Goal: Task Accomplishment & Management: Manage account settings

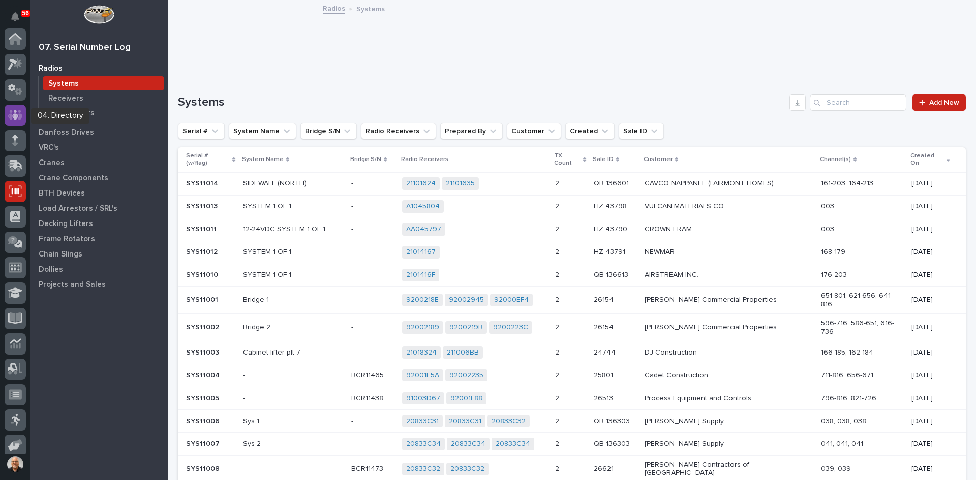
click at [11, 111] on icon at bounding box center [15, 115] width 15 height 10
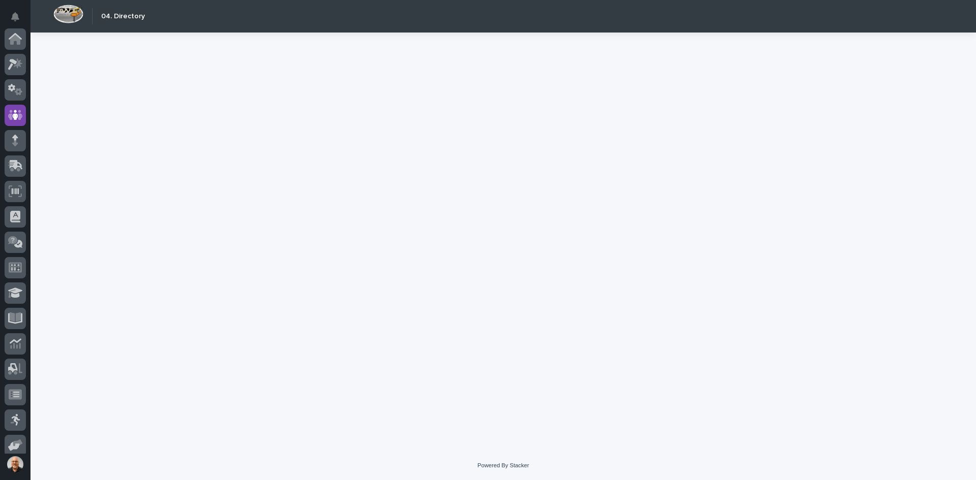
scroll to position [76, 0]
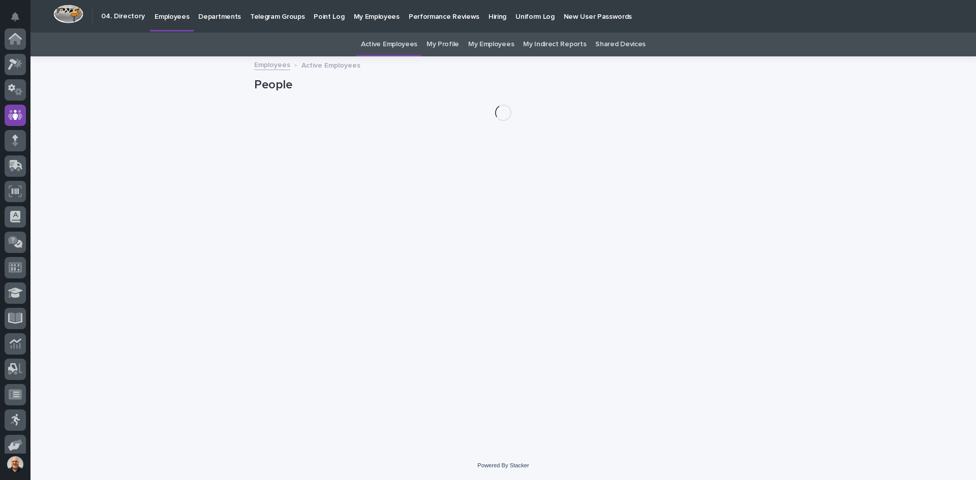
scroll to position [76, 0]
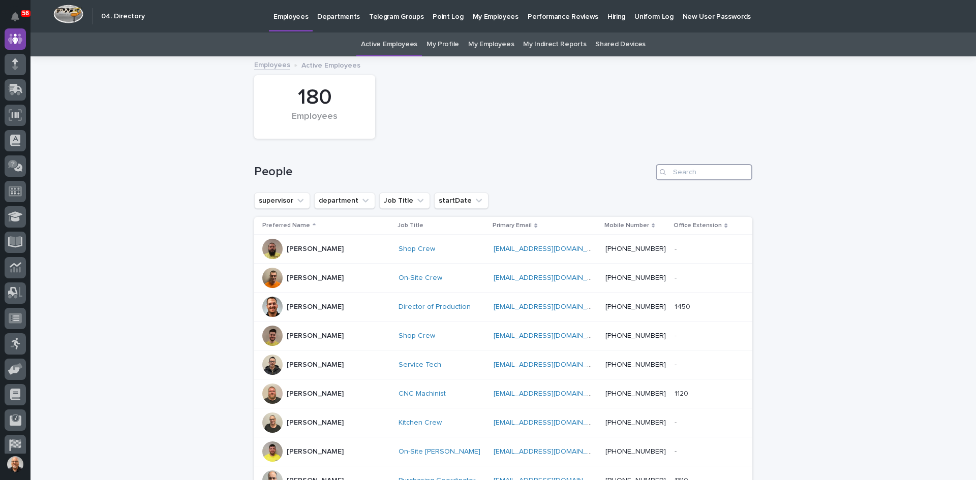
click at [675, 168] on input "Search" at bounding box center [704, 172] width 97 height 16
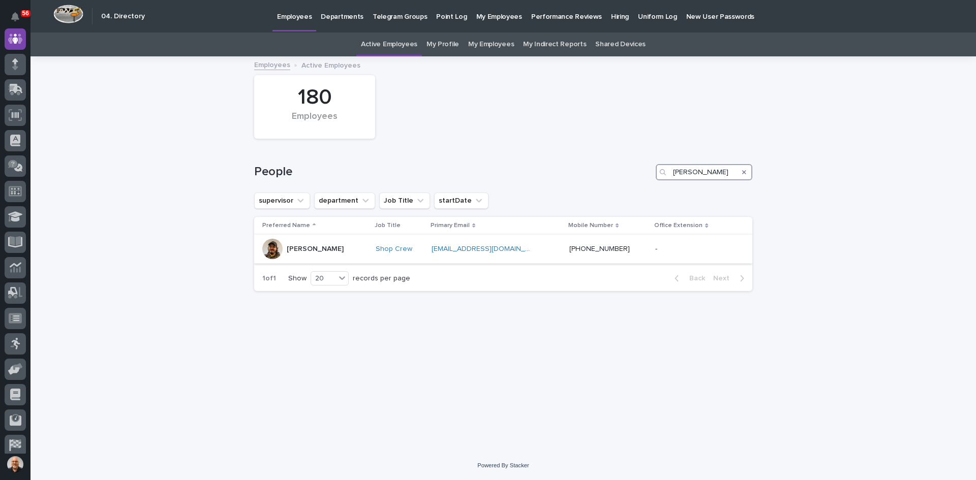
type input "[PERSON_NAME]"
click at [319, 249] on p "[PERSON_NAME]" at bounding box center [315, 249] width 57 height 9
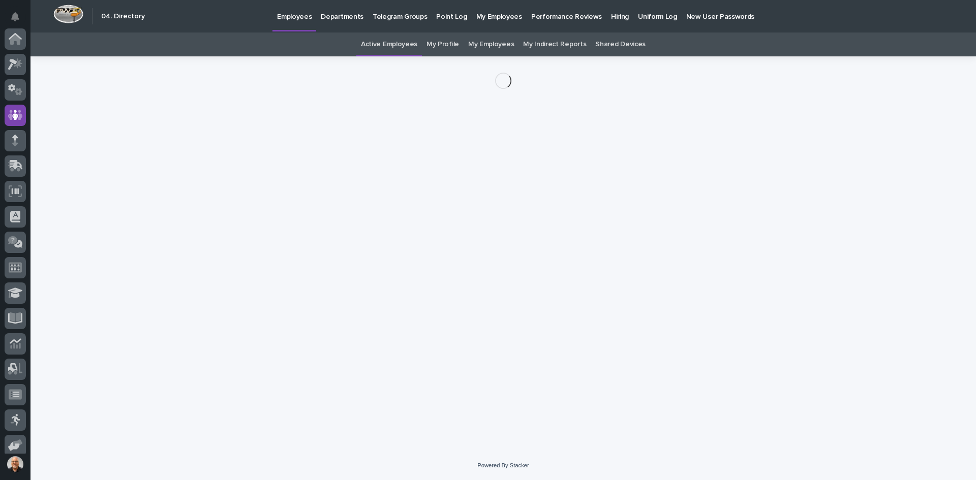
scroll to position [76, 0]
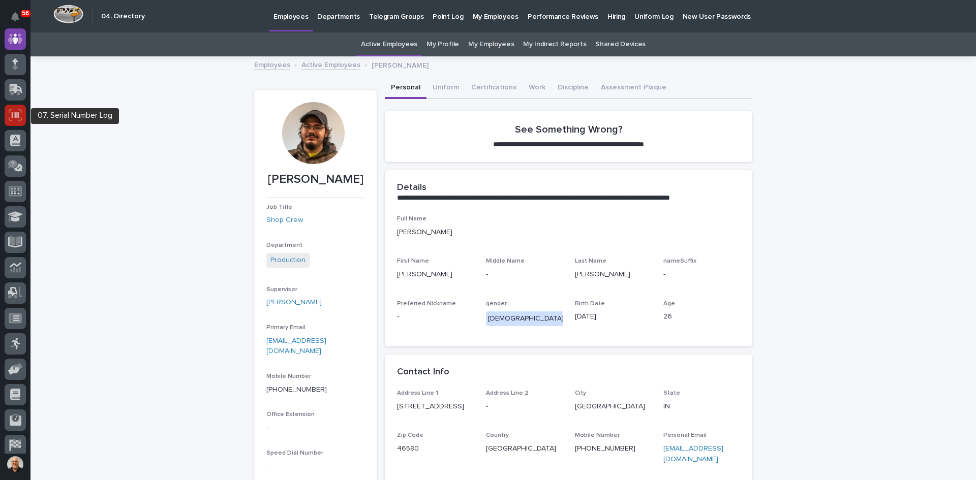
click at [16, 117] on icon at bounding box center [15, 115] width 7 height 6
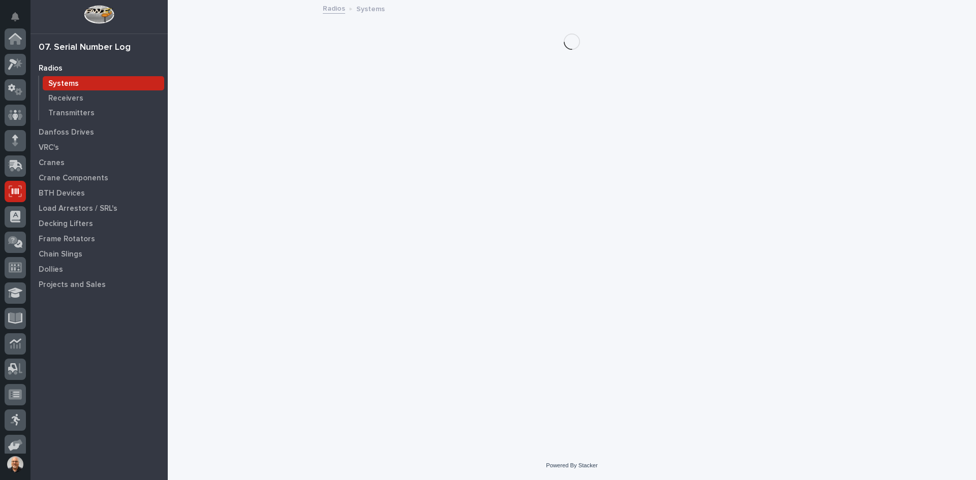
scroll to position [134, 0]
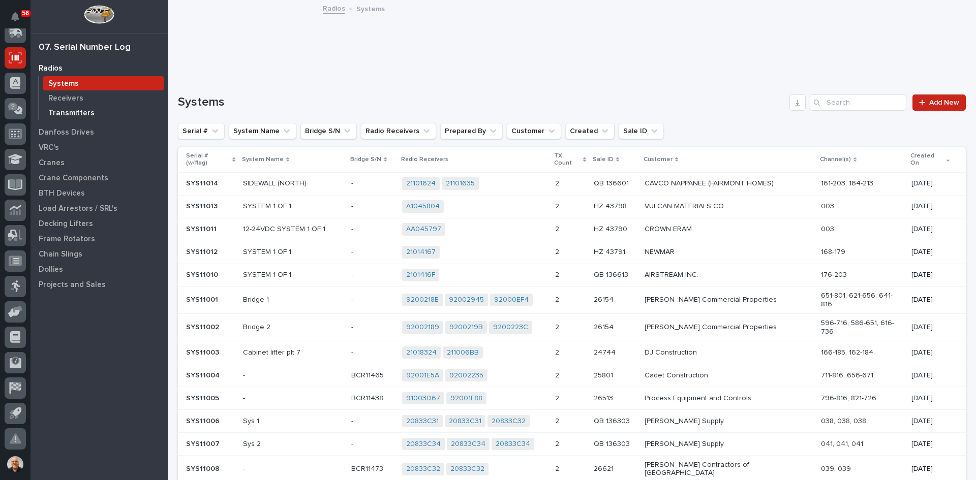
click at [60, 113] on p "Transmitters" at bounding box center [71, 113] width 46 height 9
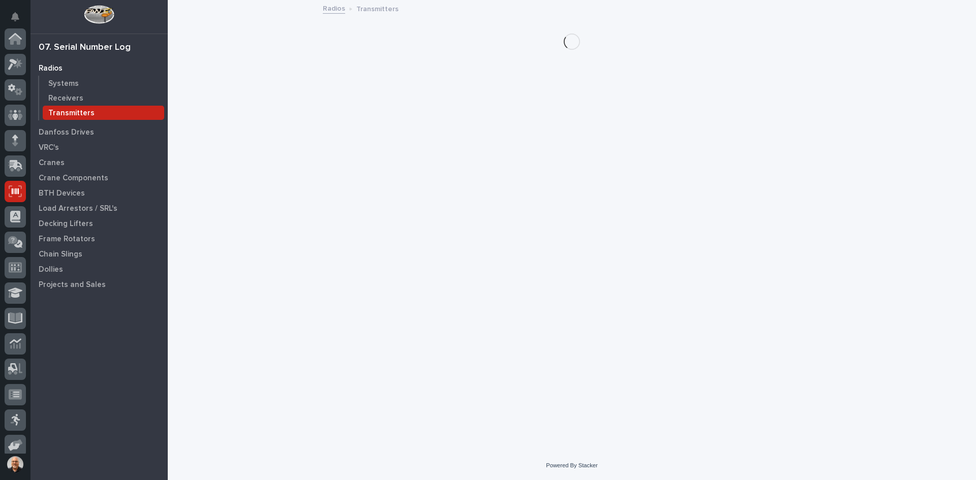
scroll to position [134, 0]
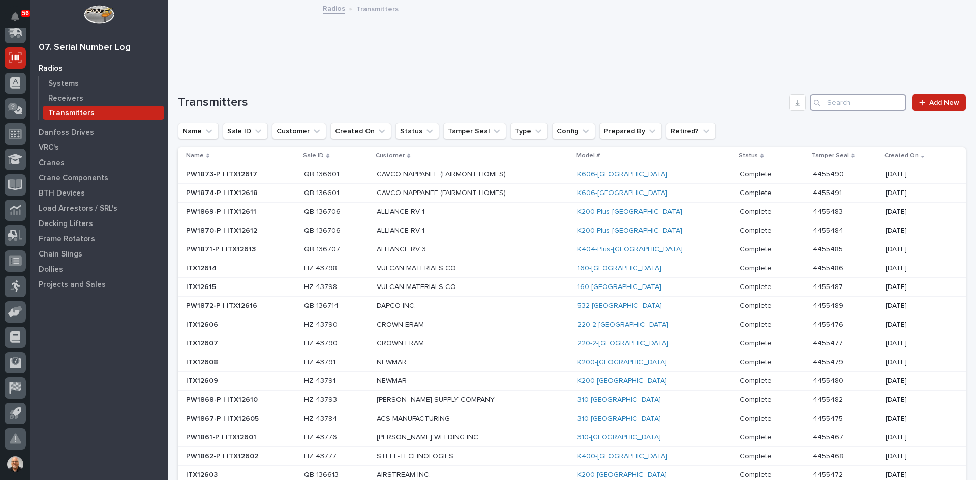
click at [838, 102] on input "Search" at bounding box center [858, 103] width 97 height 16
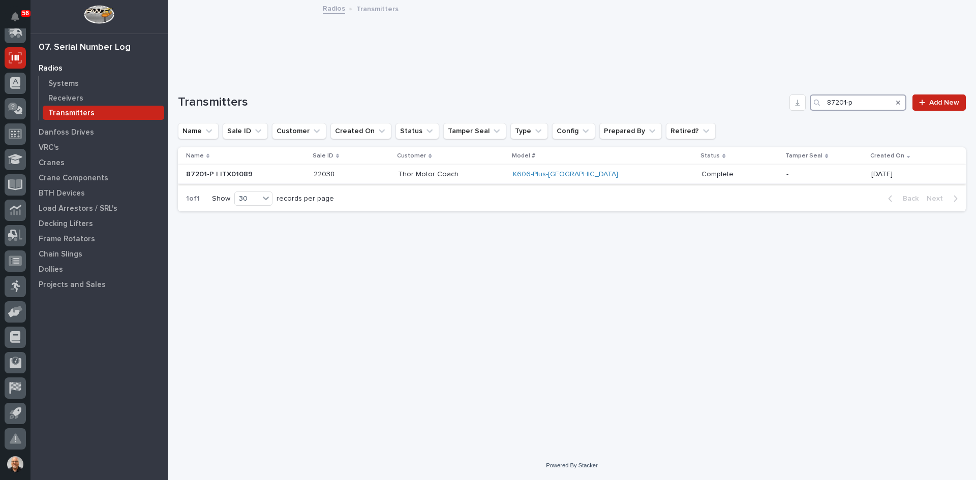
type input "87201-p"
click at [627, 176] on div "K606-Plus-[GEOGRAPHIC_DATA]" at bounding box center [602, 174] width 178 height 9
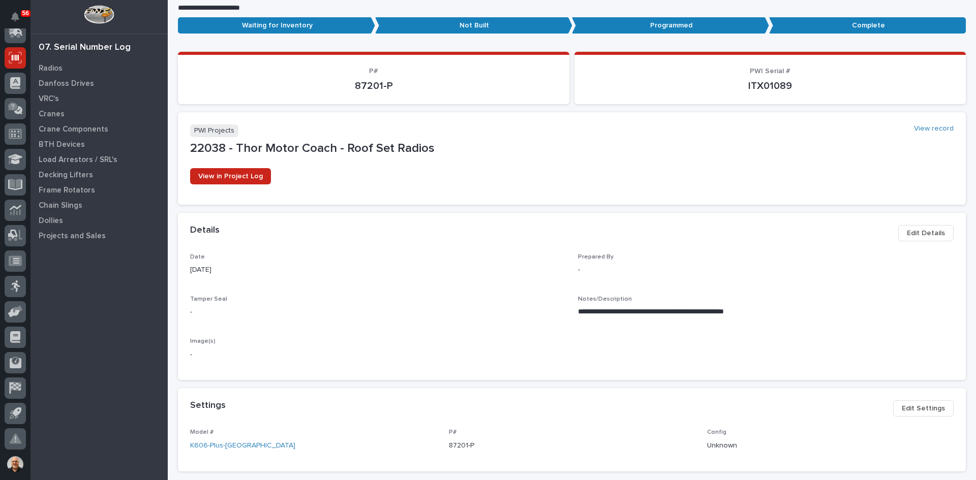
scroll to position [353, 0]
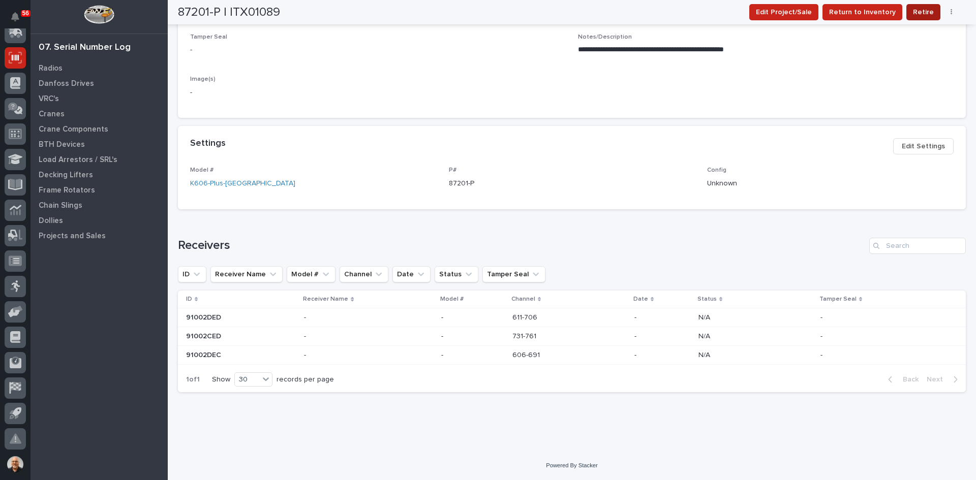
click at [926, 11] on span "Retire" at bounding box center [923, 12] width 21 height 12
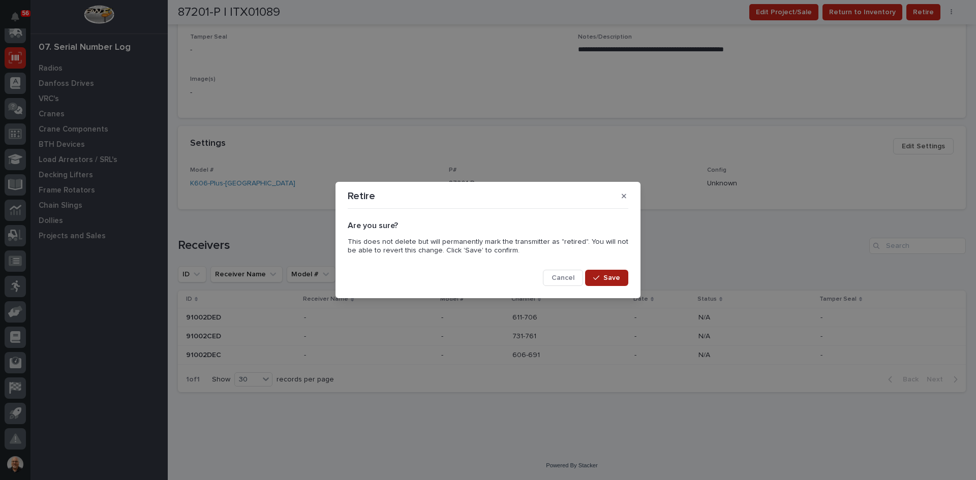
click at [608, 277] on span "Save" at bounding box center [611, 278] width 17 height 9
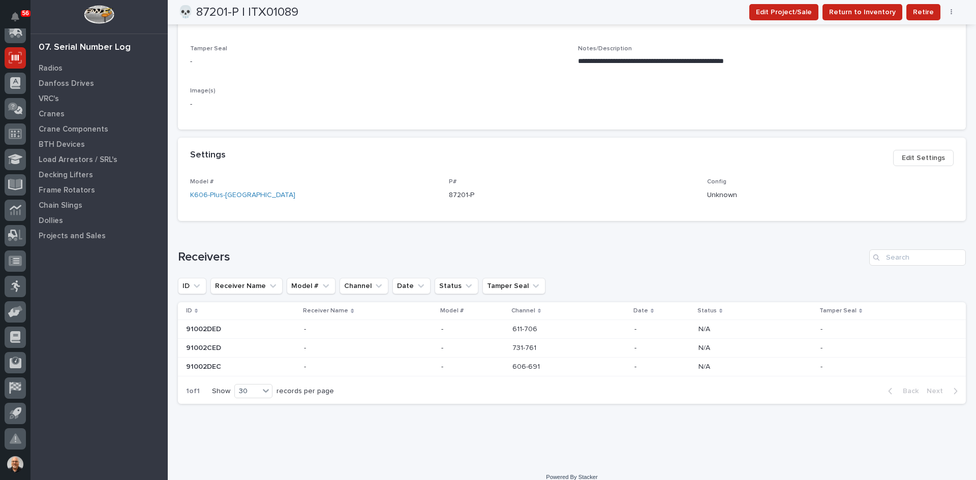
scroll to position [403, 0]
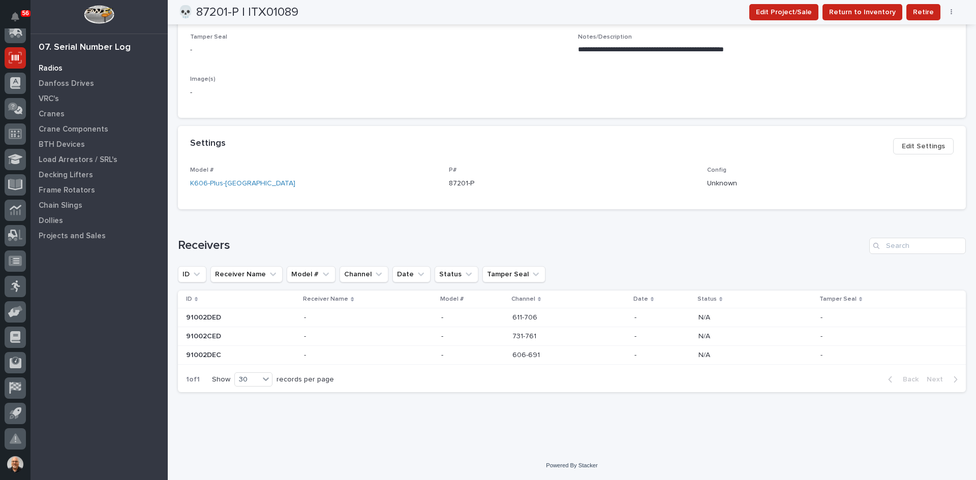
click at [46, 66] on p "Radios" at bounding box center [51, 68] width 24 height 9
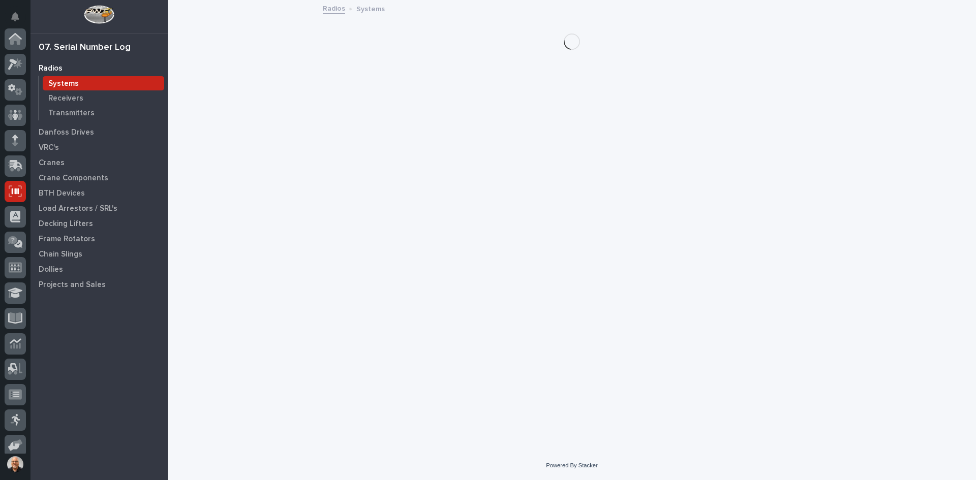
scroll to position [134, 0]
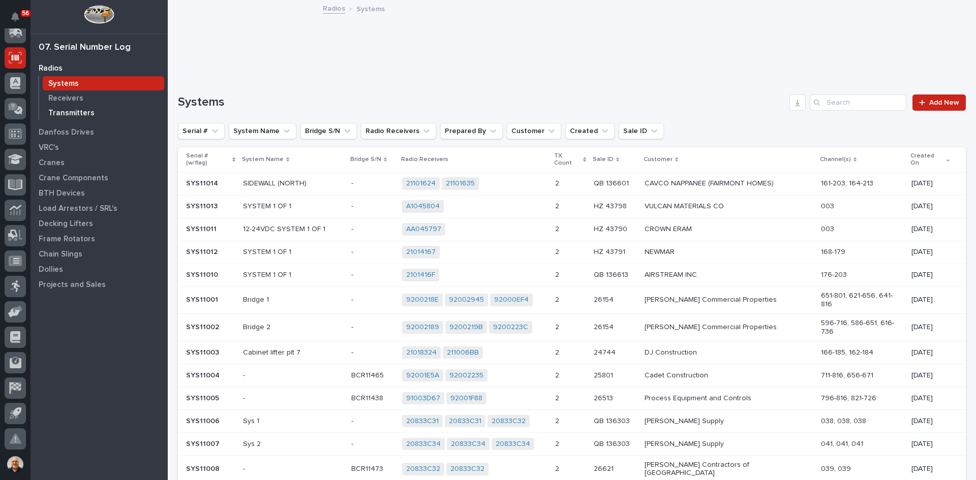
click at [73, 109] on p "Transmitters" at bounding box center [71, 113] width 46 height 9
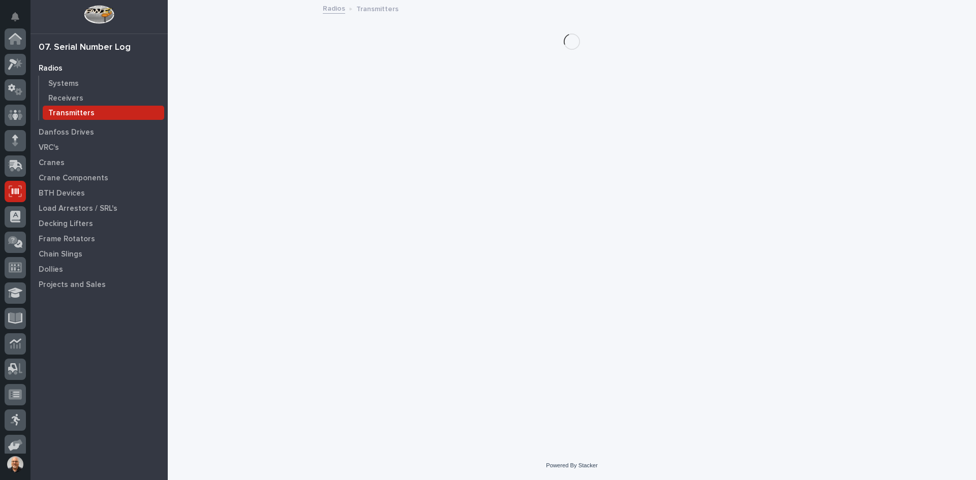
scroll to position [134, 0]
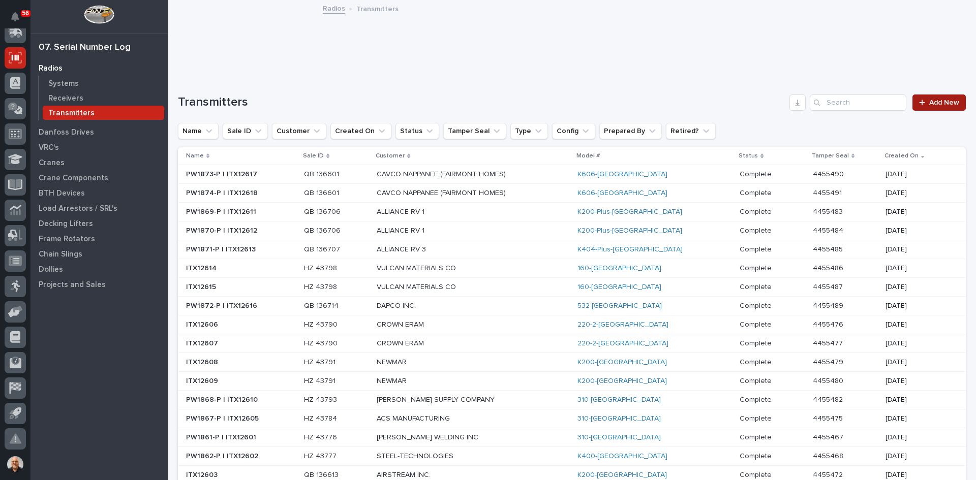
click at [929, 103] on span "Add New" at bounding box center [944, 102] width 30 height 7
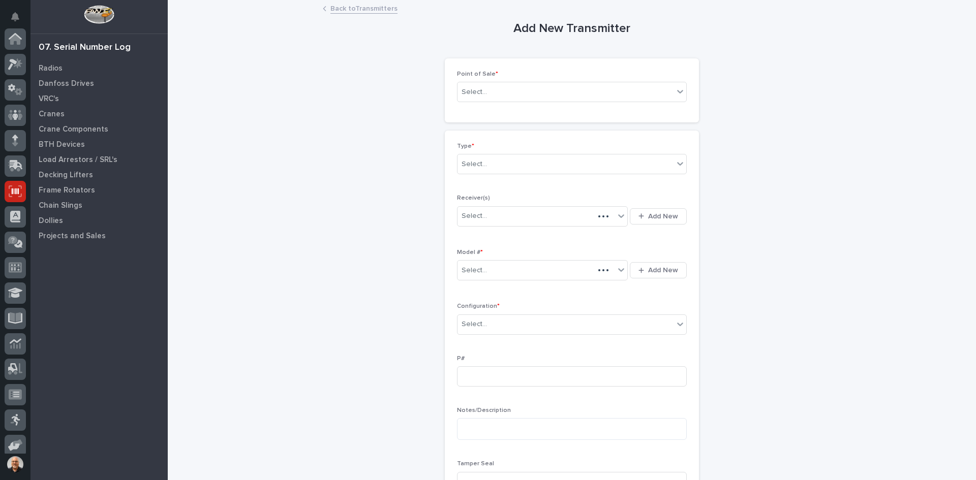
scroll to position [134, 0]
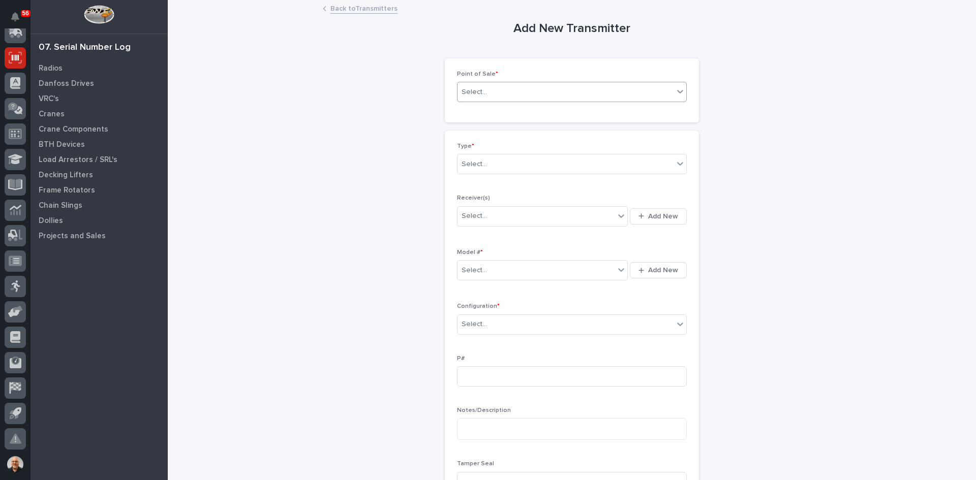
click at [492, 94] on div "Select..." at bounding box center [566, 92] width 216 height 17
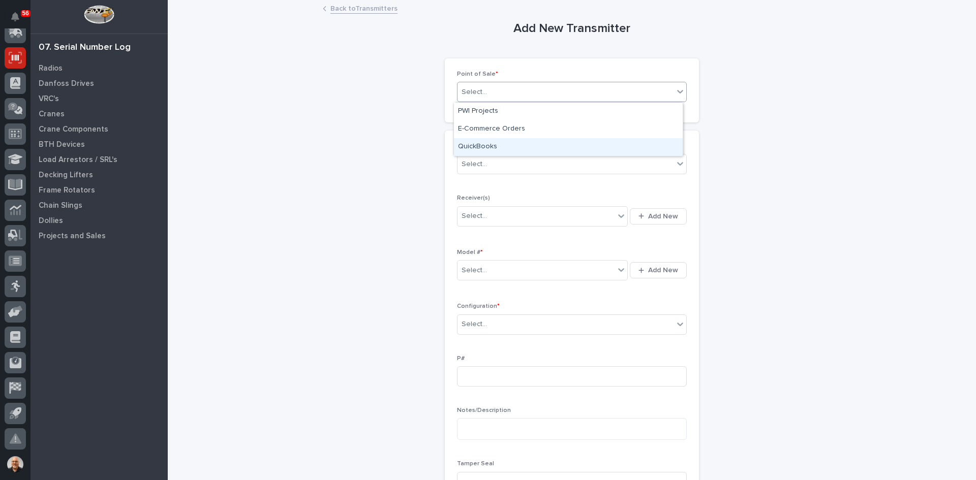
click at [487, 146] on div "QuickBooks" at bounding box center [568, 147] width 229 height 18
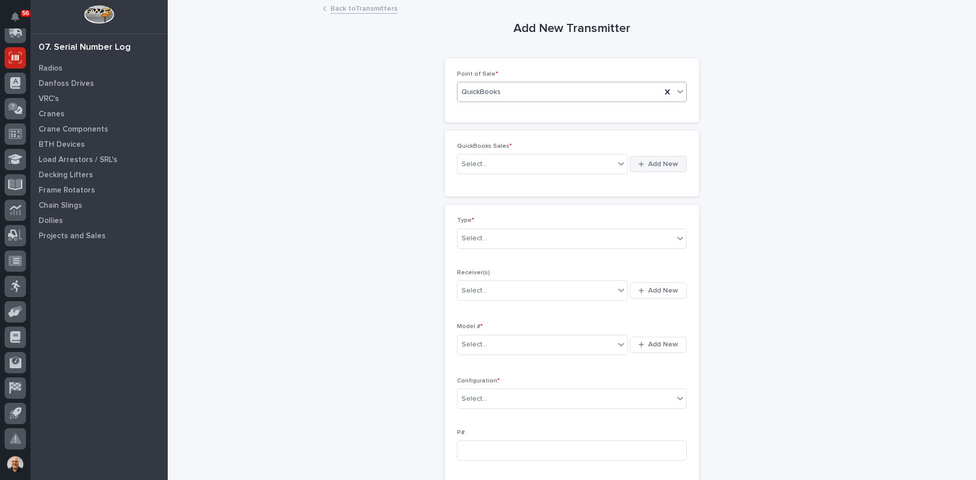
click at [666, 166] on span "Add New" at bounding box center [663, 164] width 30 height 9
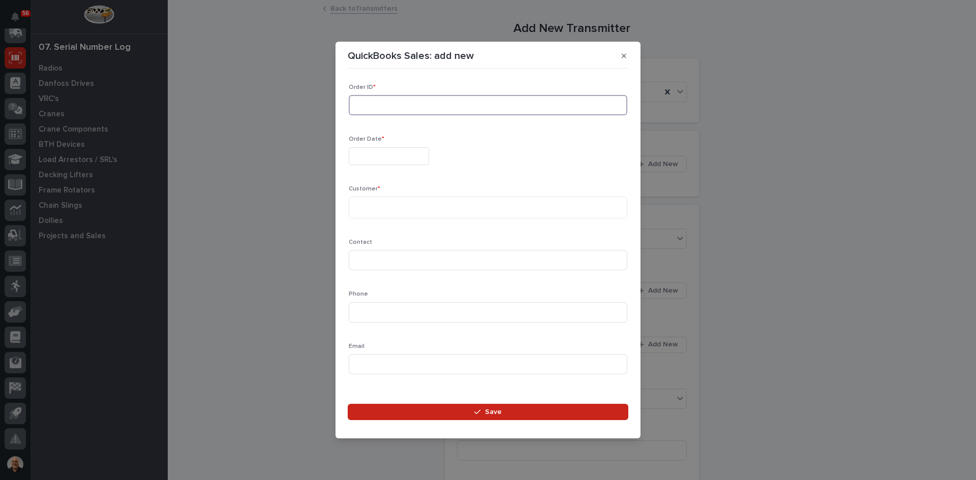
click at [353, 106] on input at bounding box center [488, 105] width 279 height 20
type input "136739"
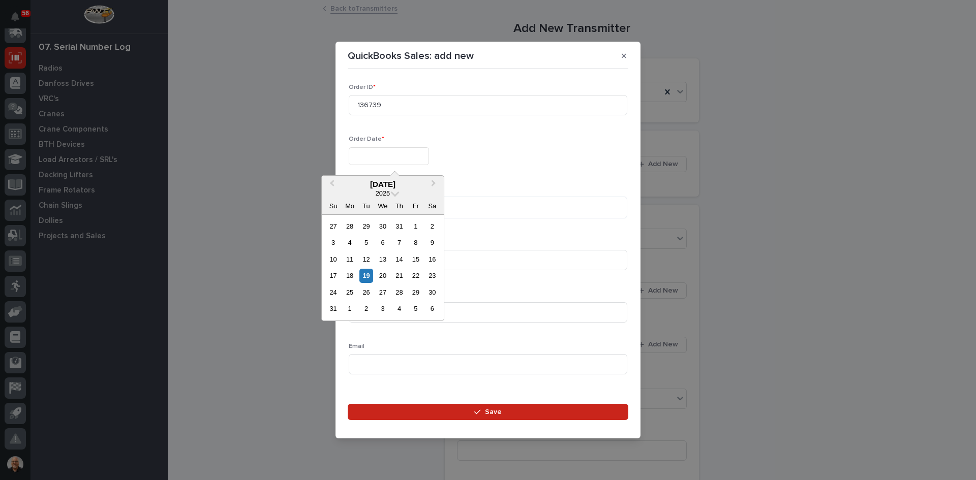
click at [370, 158] on input "text" at bounding box center [389, 156] width 80 height 18
click at [365, 277] on div "19" at bounding box center [366, 276] width 14 height 14
type input "**********"
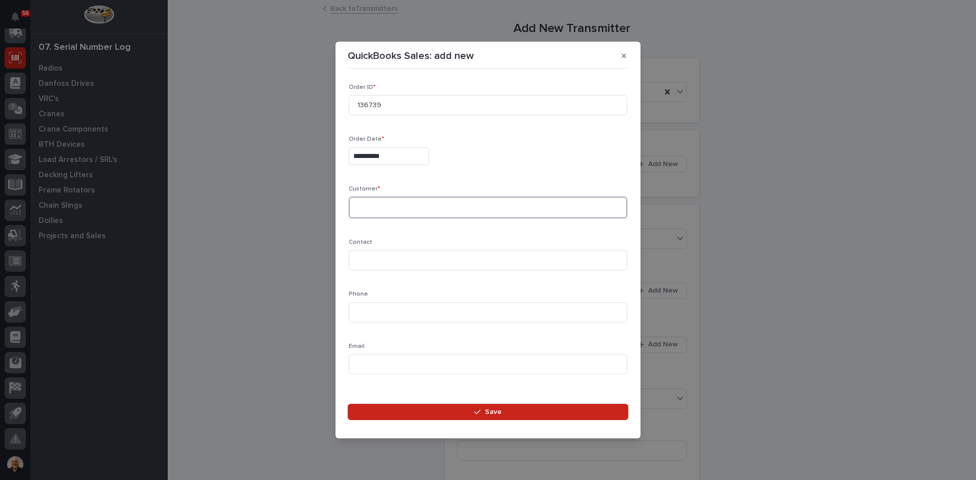
click at [377, 210] on textarea at bounding box center [488, 208] width 279 height 22
type textarea "*"
type textarea "********"
click at [362, 259] on input at bounding box center [488, 260] width 279 height 20
type input "[PERSON_NAME]"
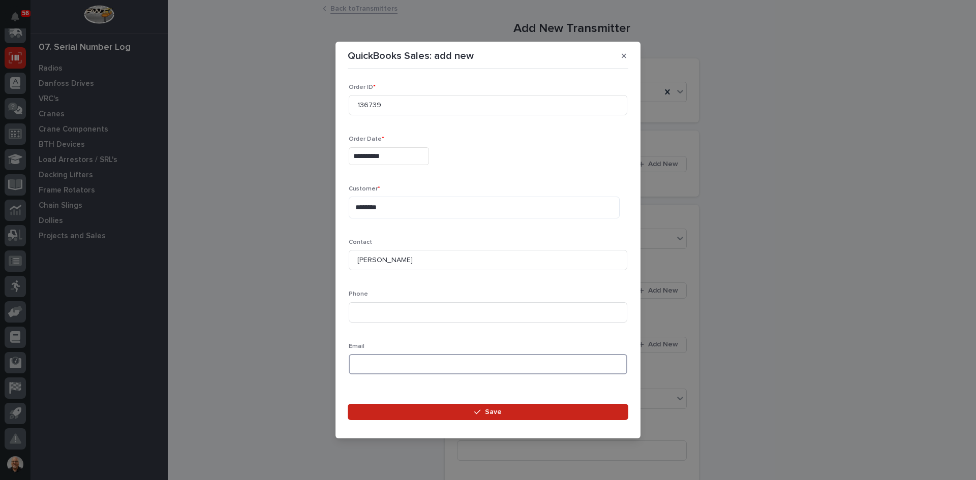
click at [363, 364] on input at bounding box center [488, 364] width 279 height 20
paste input "[EMAIL_ADDRESS][DOMAIN_NAME]"
type input "[EMAIL_ADDRESS][DOMAIN_NAME]"
click at [364, 315] on input at bounding box center [488, 313] width 279 height 20
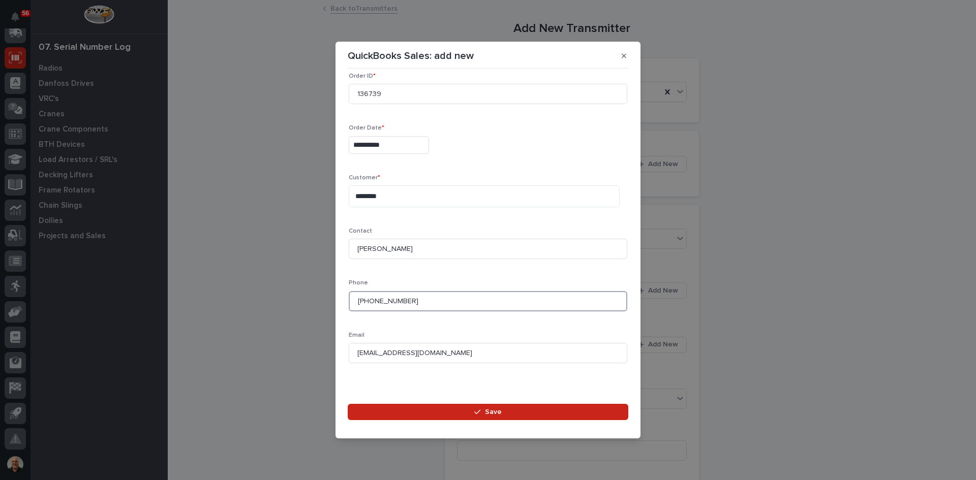
scroll to position [14, 0]
type input "[PHONE_NUMBER]"
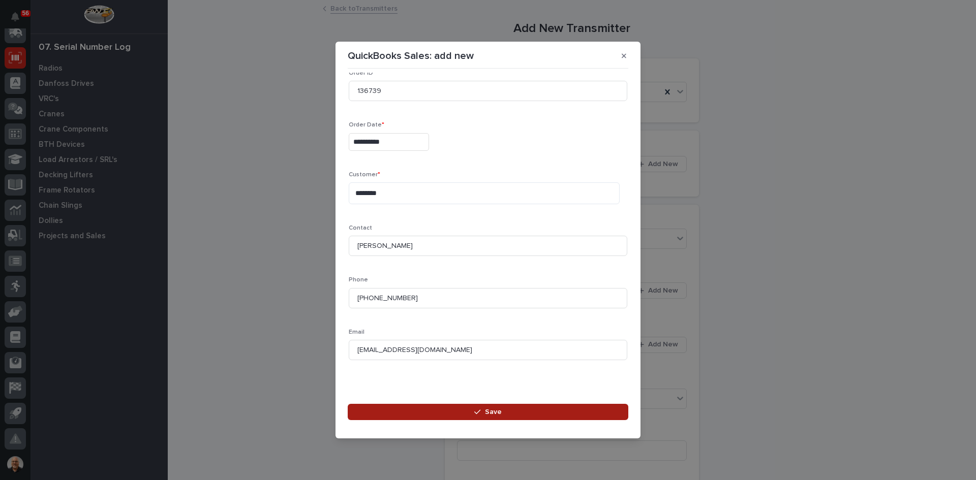
click at [496, 413] on span "Save" at bounding box center [493, 412] width 17 height 9
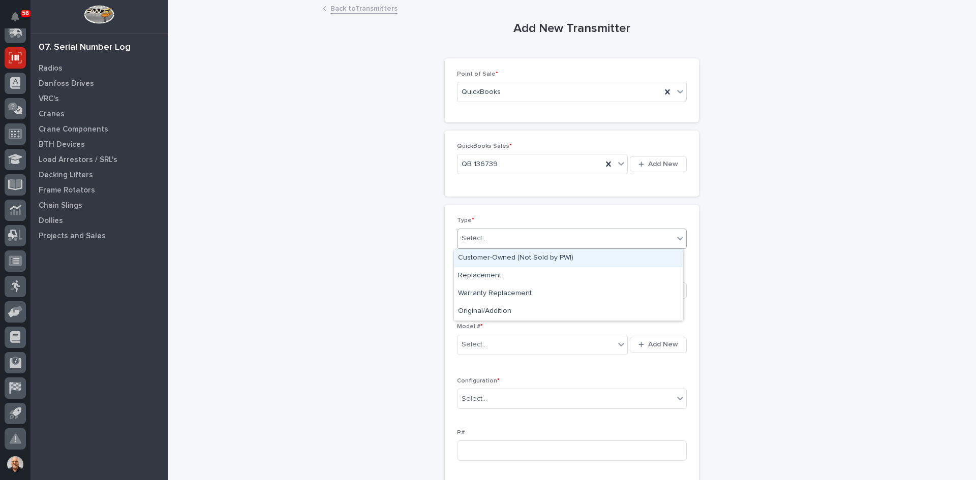
click at [485, 242] on div "Select..." at bounding box center [566, 238] width 216 height 17
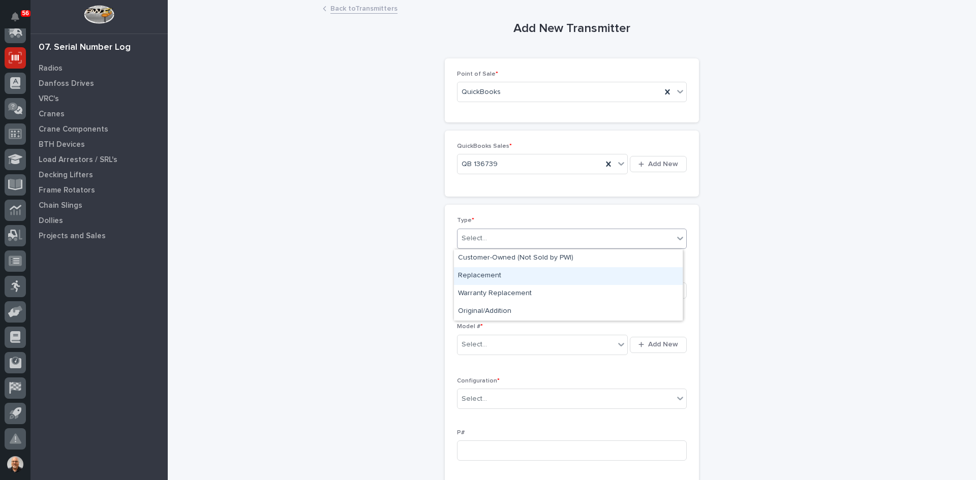
click at [492, 276] on div "Replacement" at bounding box center [568, 276] width 229 height 18
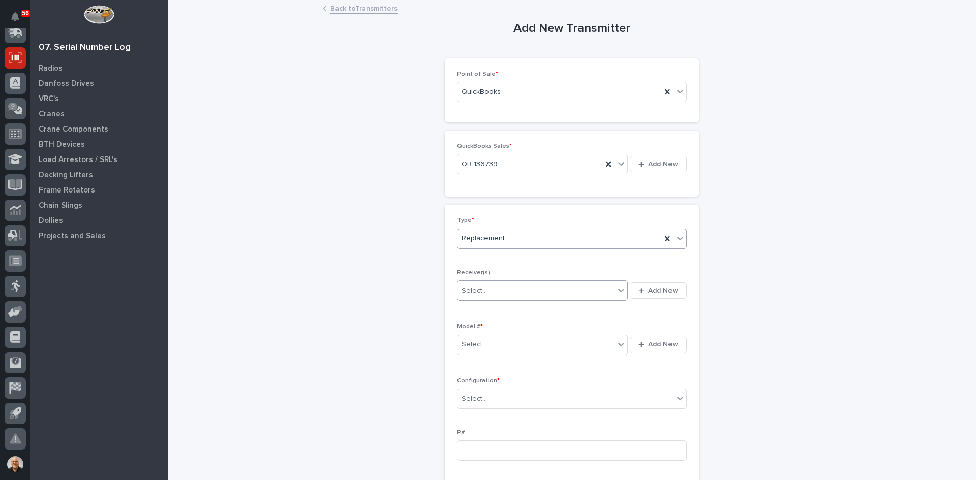
click at [500, 289] on div "Select..." at bounding box center [536, 291] width 157 height 17
type input "********"
click at [486, 312] on div "91002DED" at bounding box center [539, 310] width 170 height 18
type input "********"
click at [484, 309] on div "91002CED" at bounding box center [539, 310] width 170 height 18
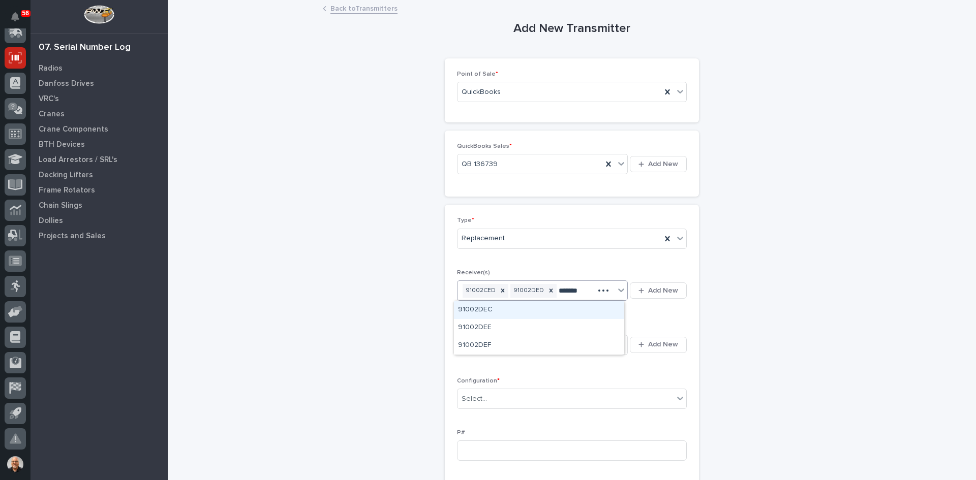
type input "********"
click at [484, 309] on div "91002DEC" at bounding box center [539, 310] width 170 height 18
click at [502, 358] on div "Select..." at bounding box center [536, 359] width 157 height 17
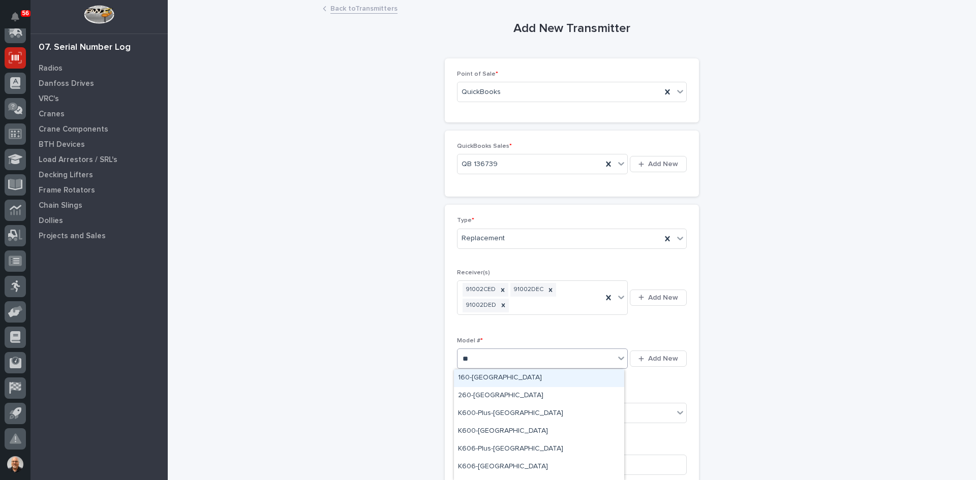
type input "***"
click at [481, 376] on div "K606-Plus-[GEOGRAPHIC_DATA]" at bounding box center [539, 379] width 170 height 18
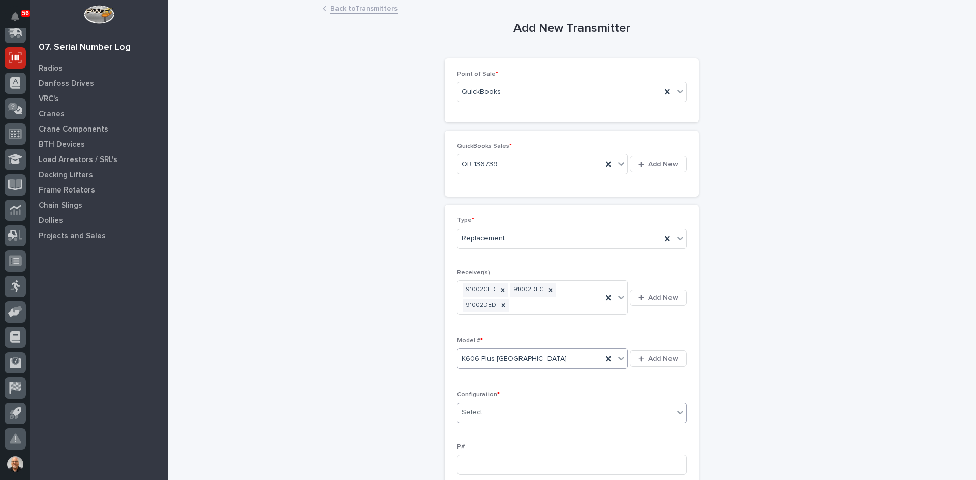
click at [502, 413] on div "Select..." at bounding box center [566, 413] width 216 height 17
click at [474, 359] on div "A/B/Both" at bounding box center [568, 358] width 229 height 18
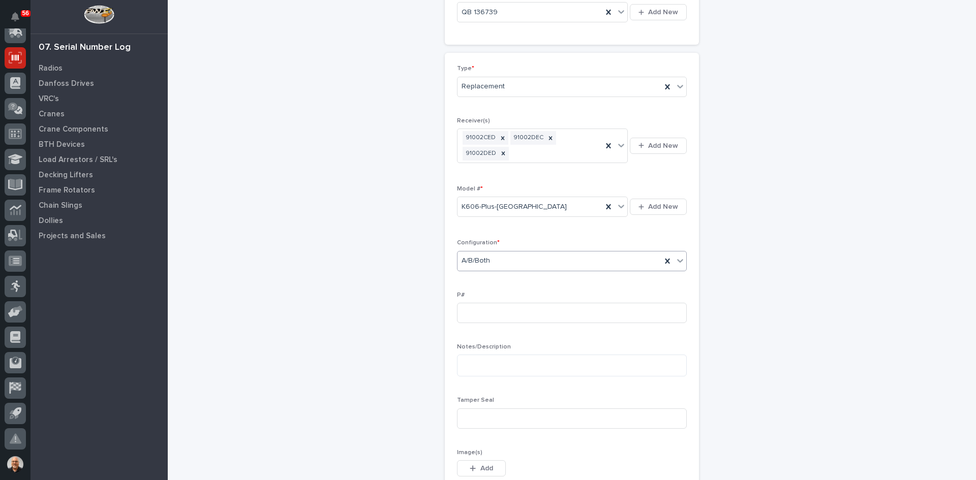
scroll to position [153, 0]
click at [458, 314] on input at bounding box center [572, 313] width 230 height 20
type input "PW1875-P"
click at [469, 420] on input at bounding box center [572, 418] width 230 height 20
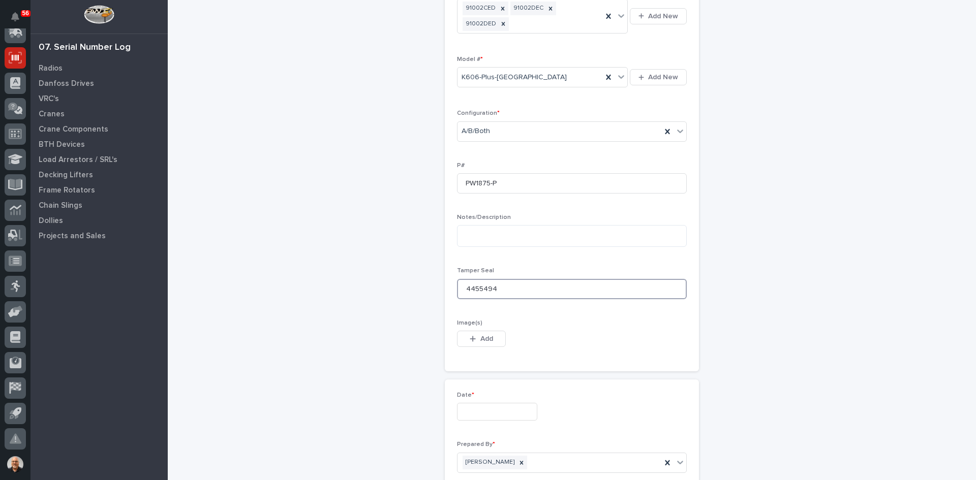
scroll to position [305, 0]
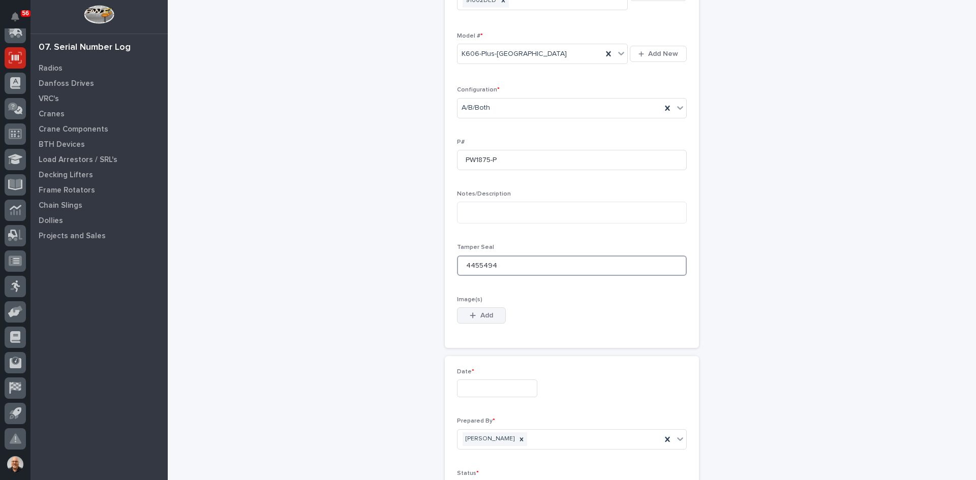
type input "4455494"
click at [470, 317] on icon "button" at bounding box center [473, 316] width 6 height 6
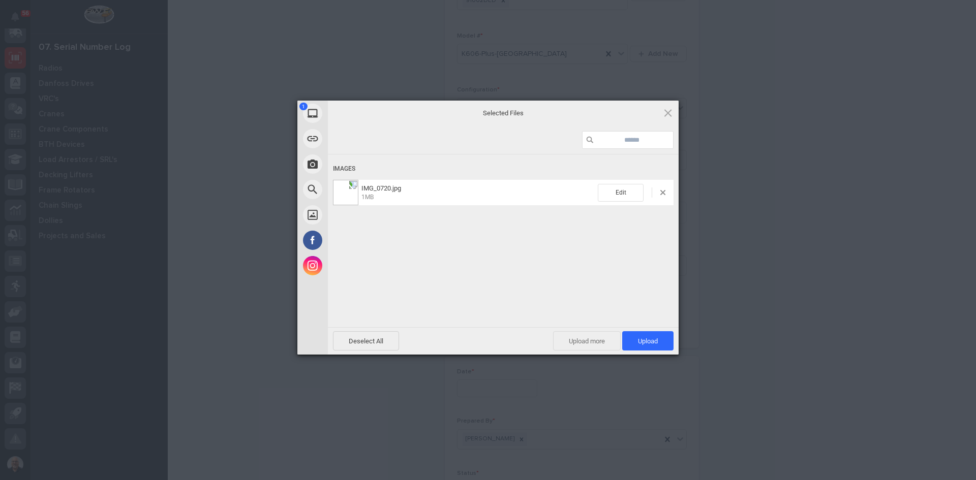
click at [588, 339] on span "Upload more" at bounding box center [587, 340] width 68 height 19
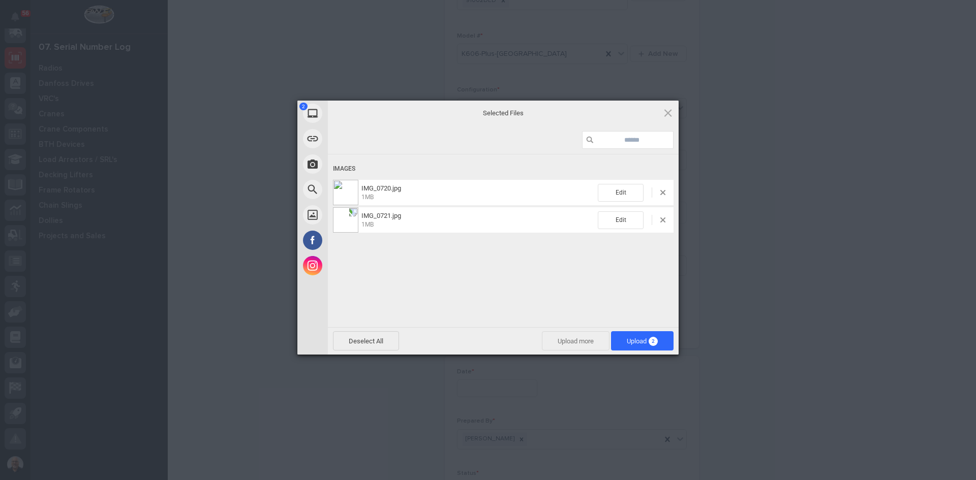
click at [586, 335] on span "Upload more" at bounding box center [576, 340] width 68 height 19
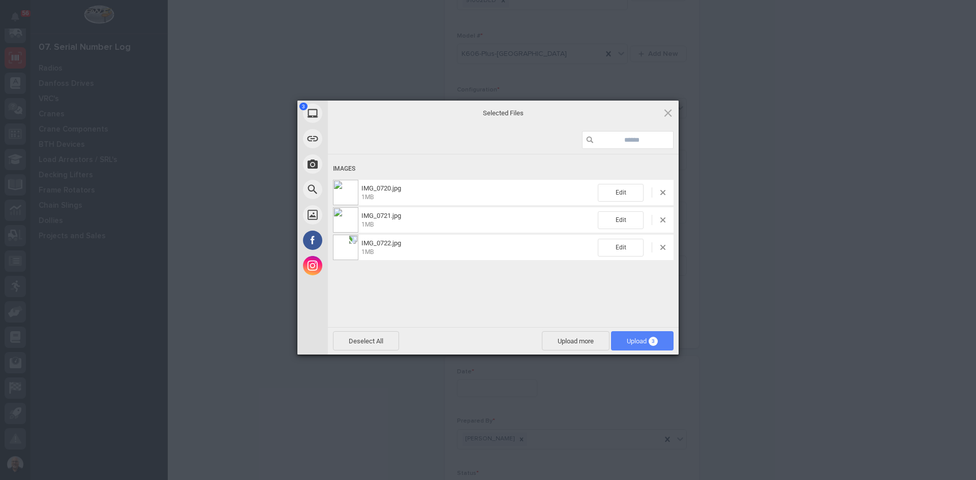
click at [636, 341] on span "Upload 3" at bounding box center [642, 342] width 31 height 8
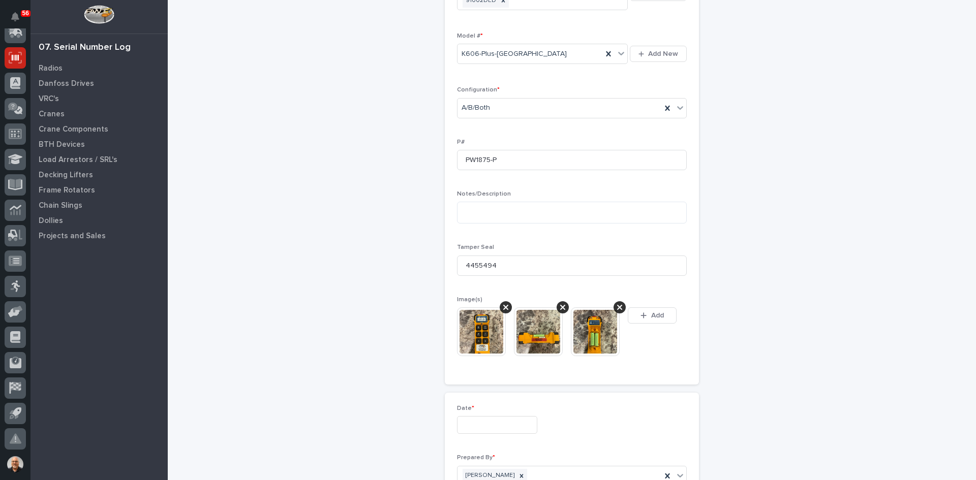
scroll to position [323, 0]
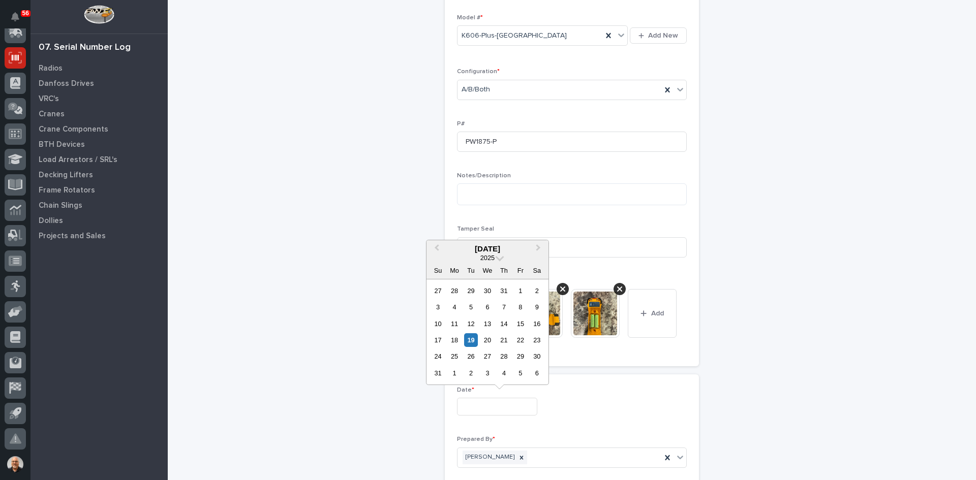
click at [480, 405] on input "text" at bounding box center [497, 407] width 80 height 18
click at [469, 343] on div "19" at bounding box center [471, 341] width 14 height 14
type input "**********"
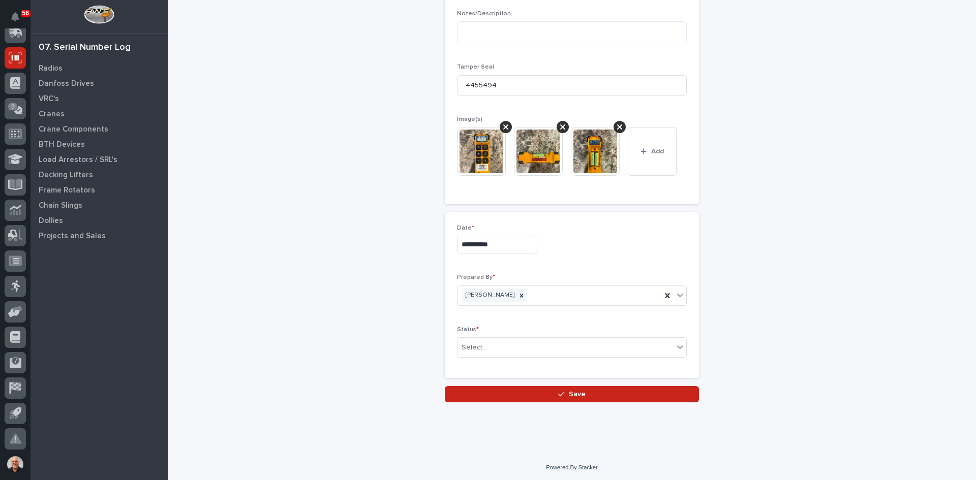
scroll to position [488, 0]
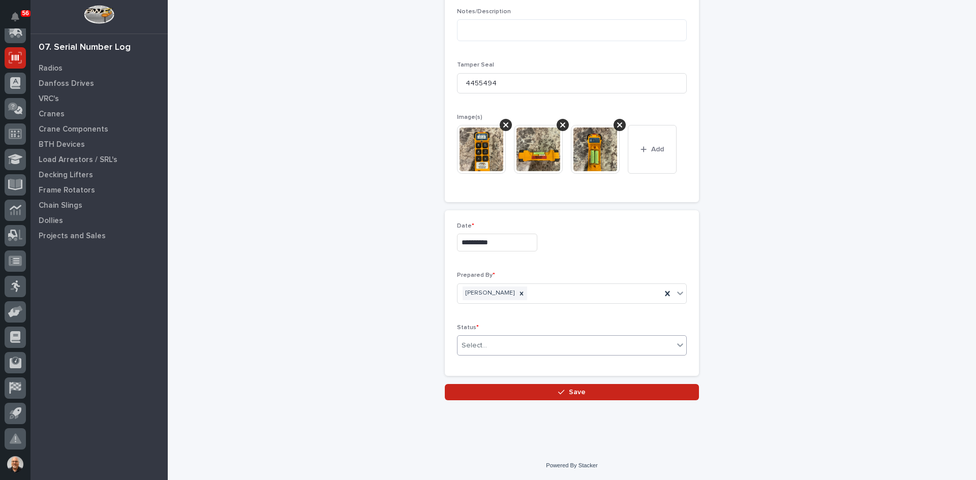
click at [496, 342] on div "Select..." at bounding box center [566, 346] width 216 height 17
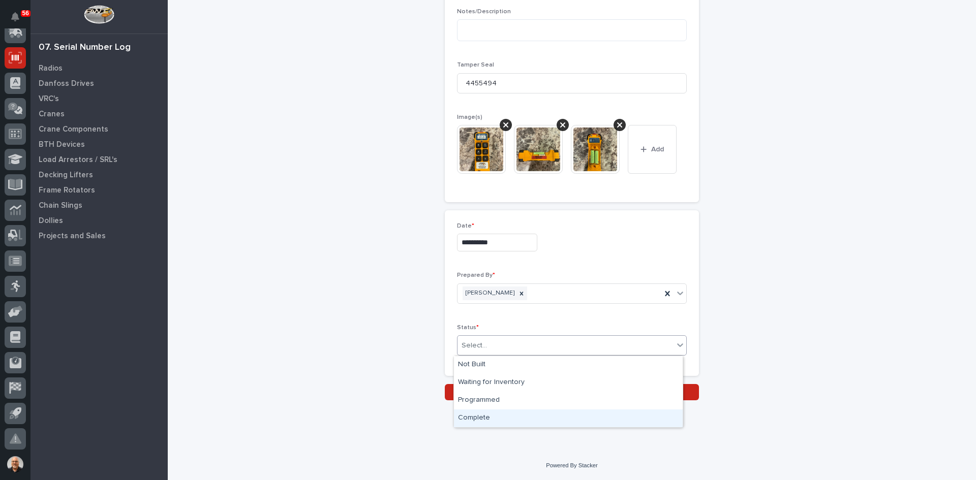
click at [484, 416] on div "Complete" at bounding box center [568, 419] width 229 height 18
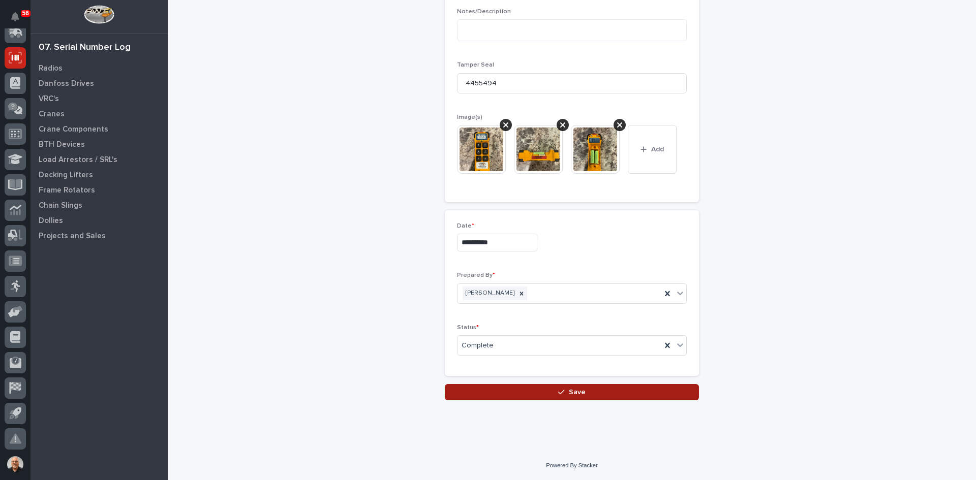
click at [575, 391] on span "Save" at bounding box center [577, 392] width 17 height 9
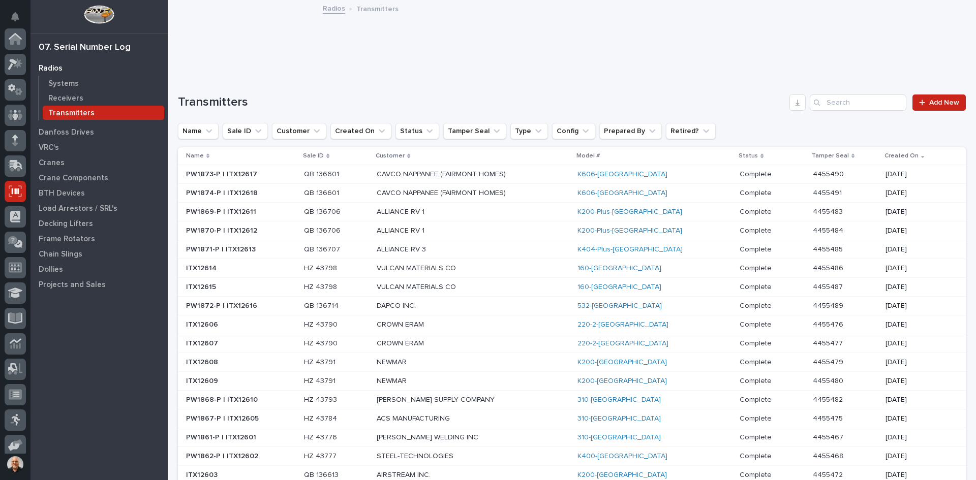
scroll to position [134, 0]
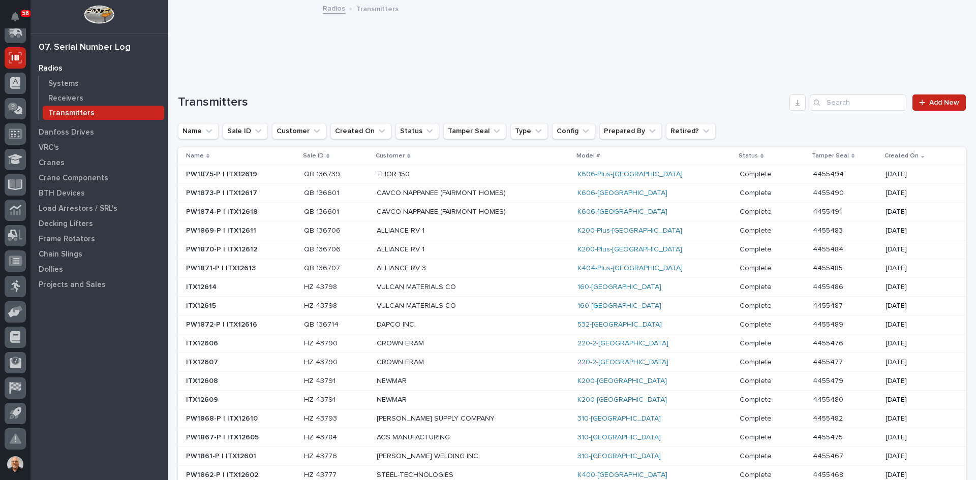
click at [443, 170] on p "THOR 150" at bounding box center [466, 174] width 178 height 9
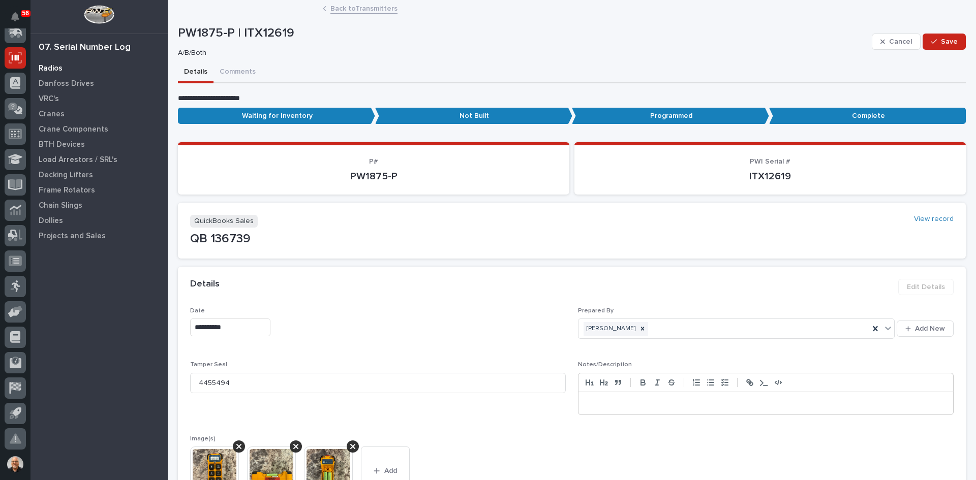
click at [49, 69] on p "Radios" at bounding box center [51, 68] width 24 height 9
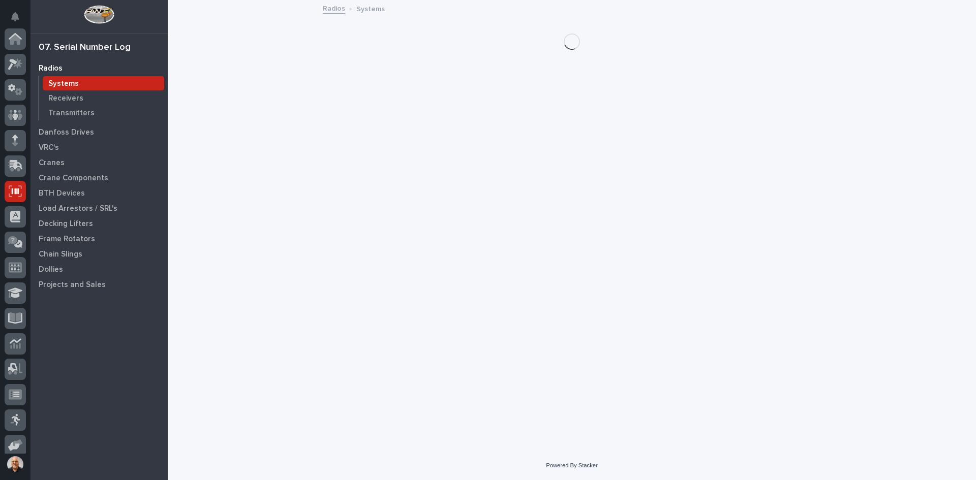
scroll to position [134, 0]
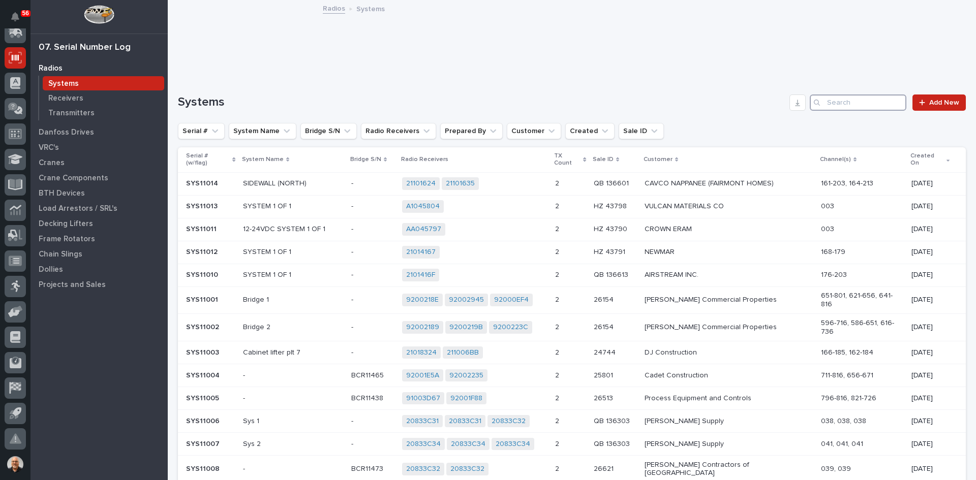
click at [847, 101] on input "Search" at bounding box center [858, 103] width 97 height 16
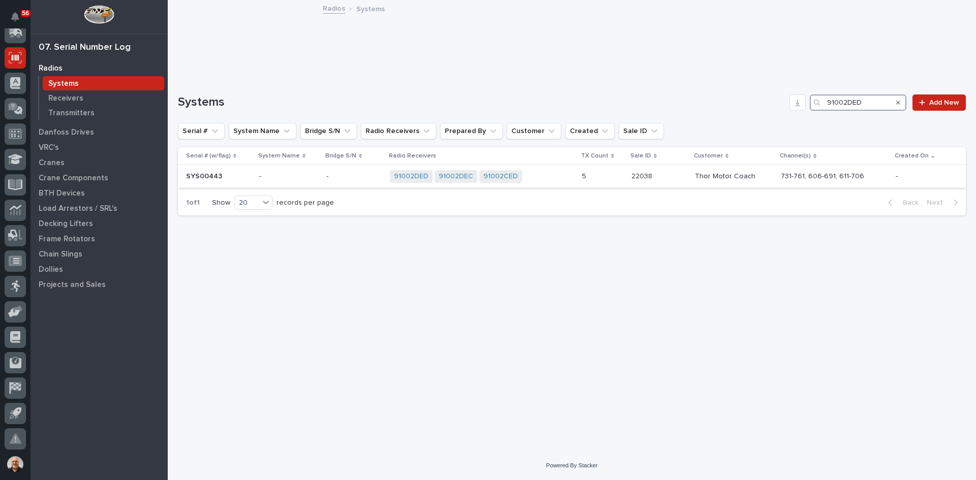
type input "91002DED"
click at [563, 174] on div "91002DED 91002DEC 91002CED + 0" at bounding box center [479, 176] width 178 height 13
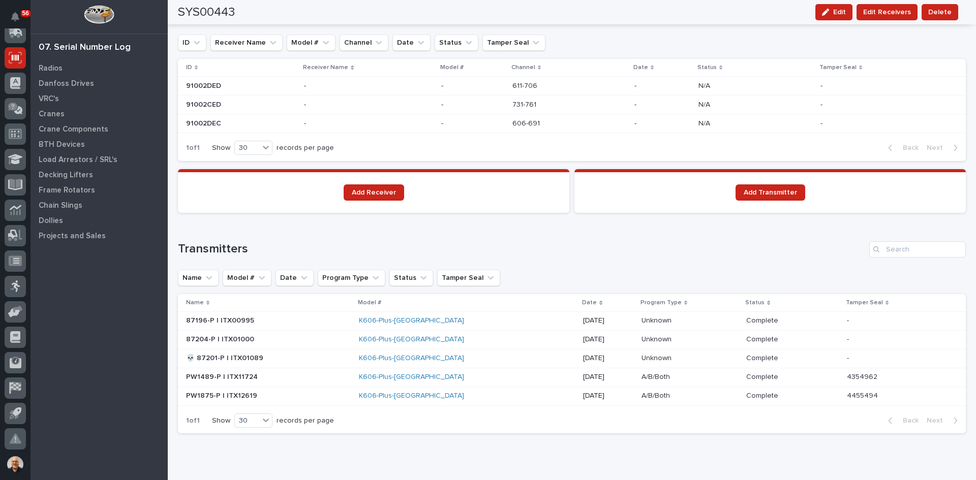
scroll to position [756, 0]
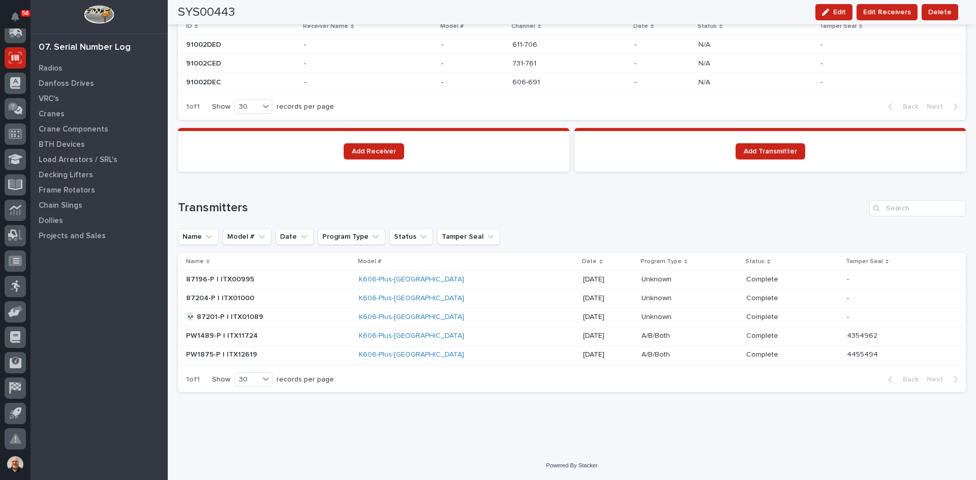
click at [290, 316] on p at bounding box center [268, 317] width 165 height 9
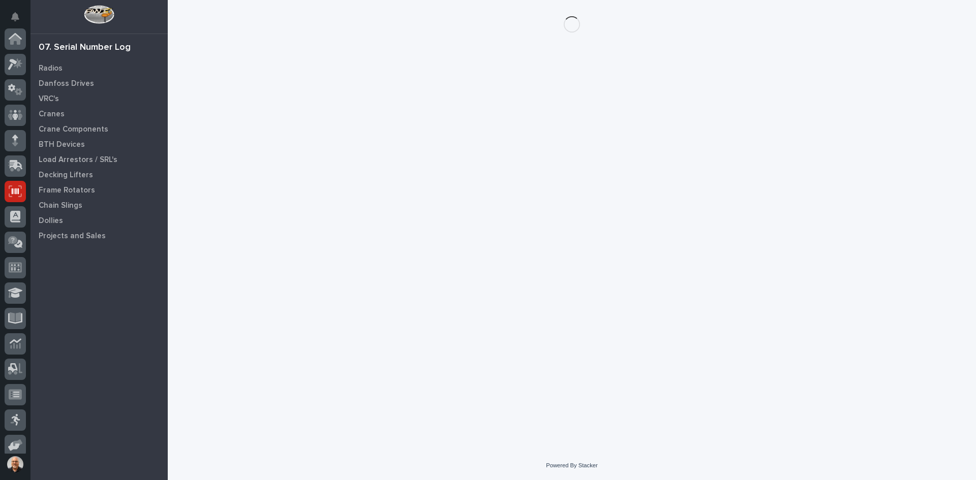
scroll to position [134, 0]
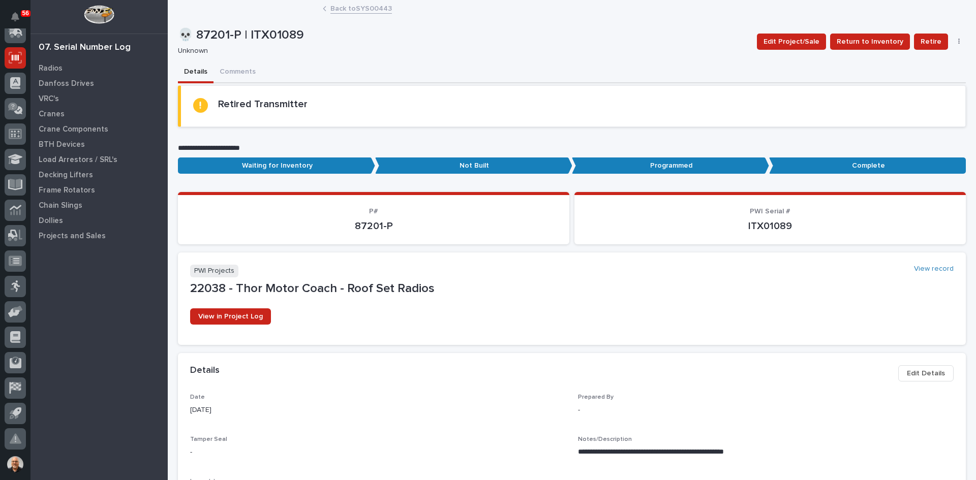
click at [953, 41] on button "button" at bounding box center [959, 41] width 14 height 7
click at [907, 65] on span "Delete" at bounding box center [911, 62] width 22 height 12
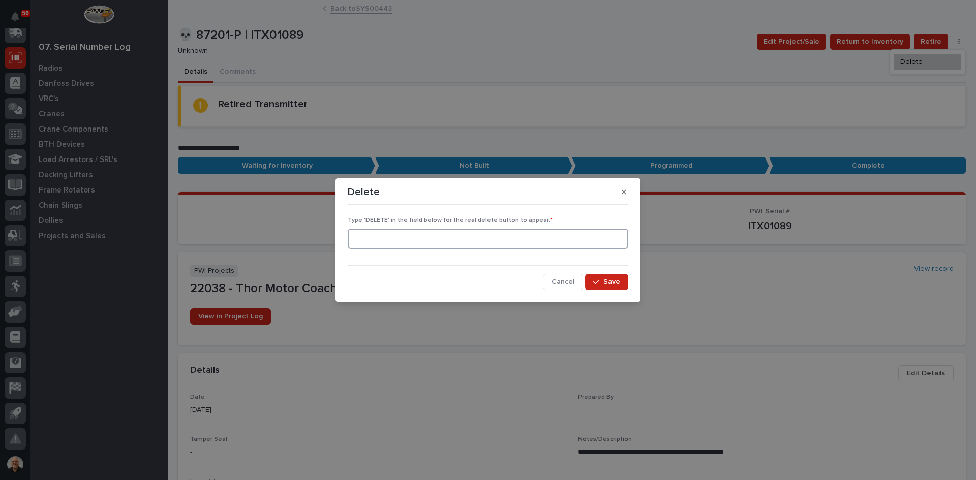
click at [390, 236] on input at bounding box center [488, 239] width 281 height 20
type input "DELETE"
click at [617, 280] on span "Save" at bounding box center [611, 282] width 17 height 9
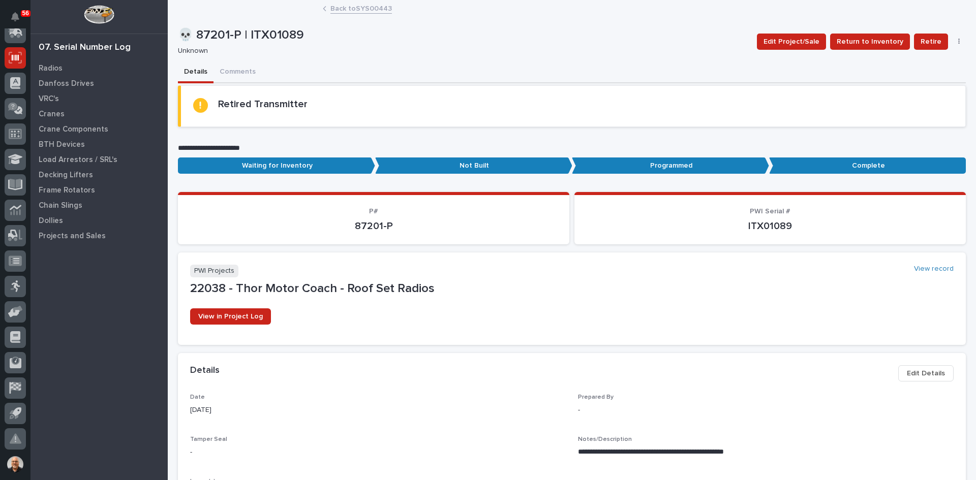
click at [954, 42] on button "button" at bounding box center [959, 41] width 14 height 7
click at [915, 77] on span "Delete" at bounding box center [922, 78] width 22 height 9
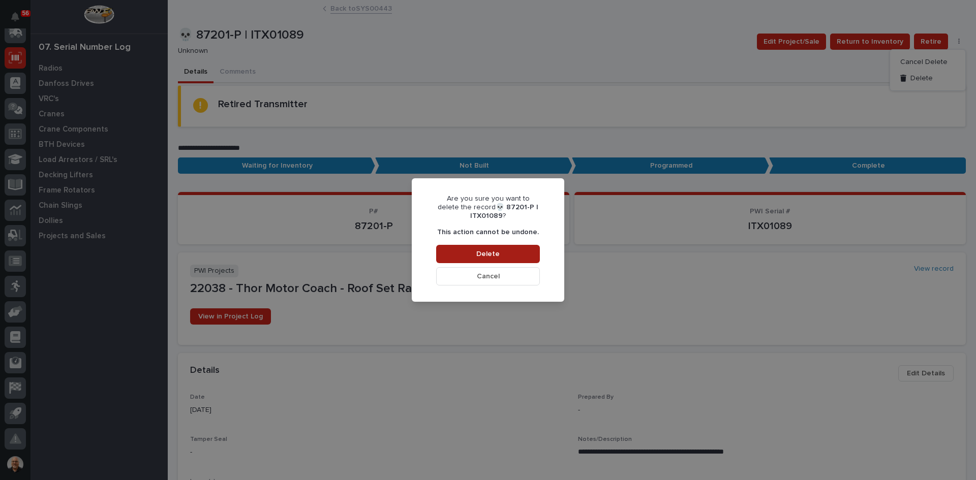
click at [491, 256] on span "Delete" at bounding box center [487, 254] width 23 height 9
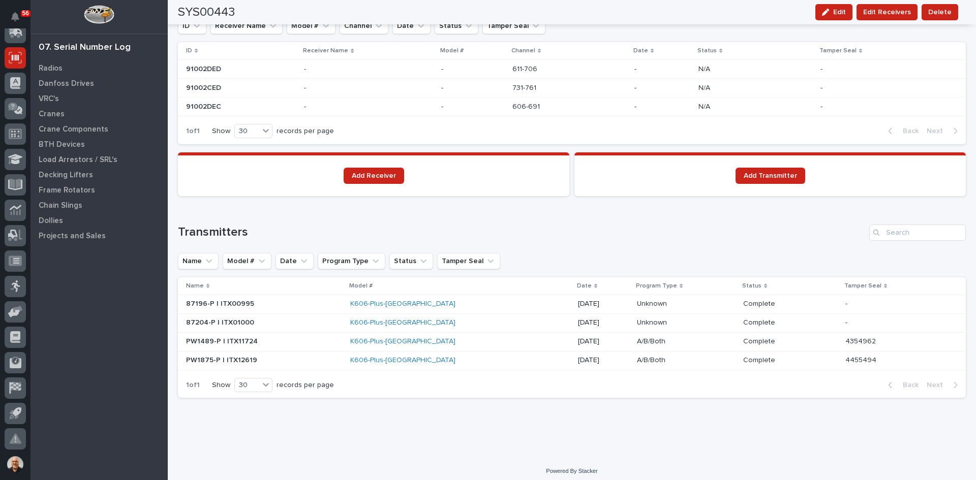
scroll to position [737, 0]
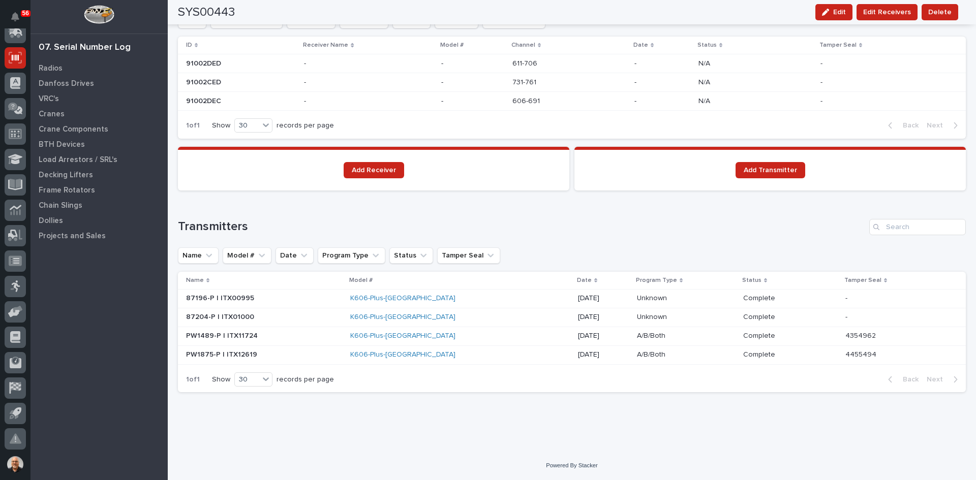
click at [578, 296] on p "[DATE]" at bounding box center [603, 298] width 51 height 9
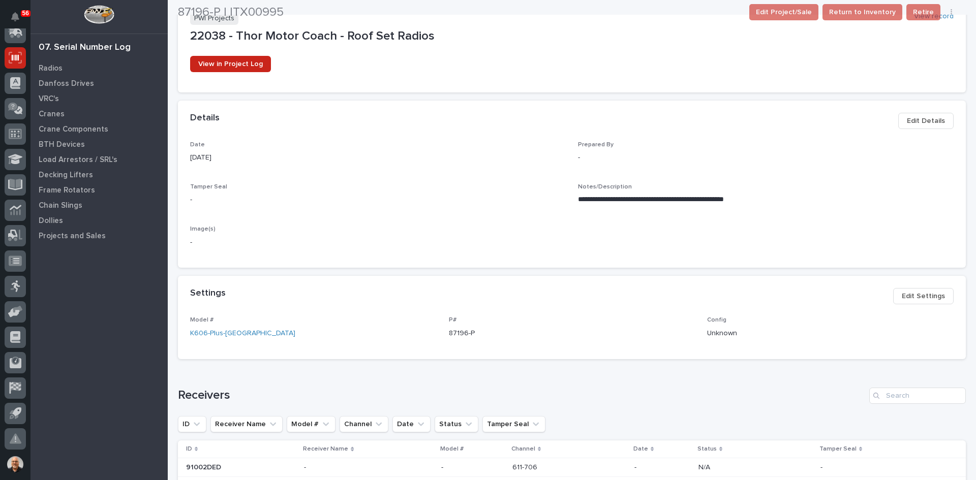
scroll to position [203, 0]
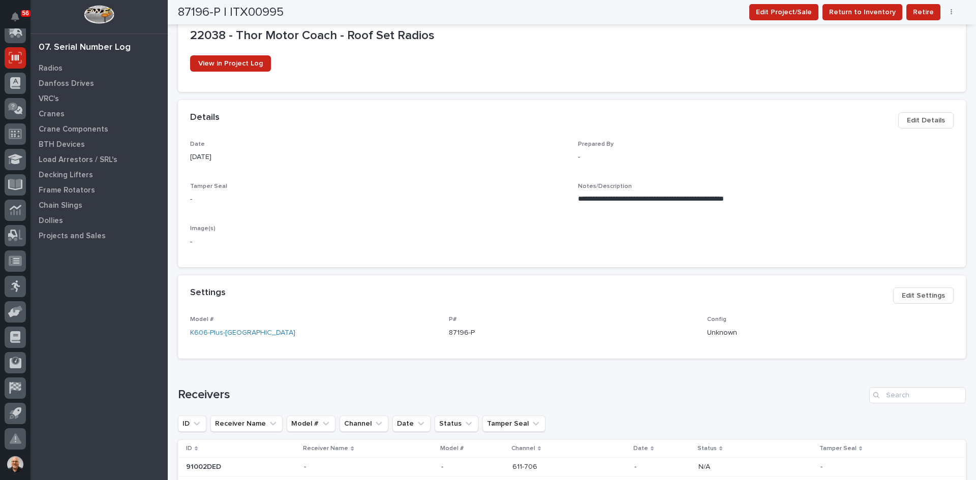
click at [911, 294] on span "Edit Settings" at bounding box center [923, 296] width 43 height 12
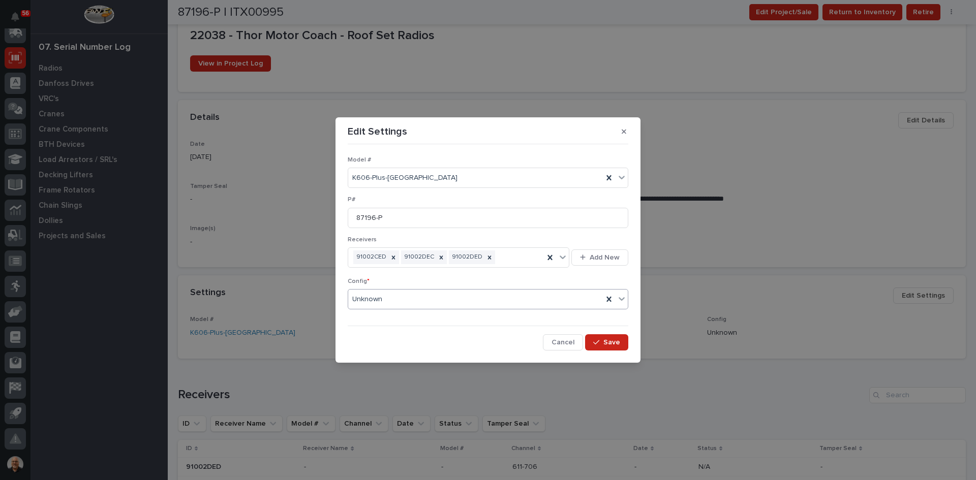
click at [489, 300] on div "Unknown" at bounding box center [475, 299] width 255 height 17
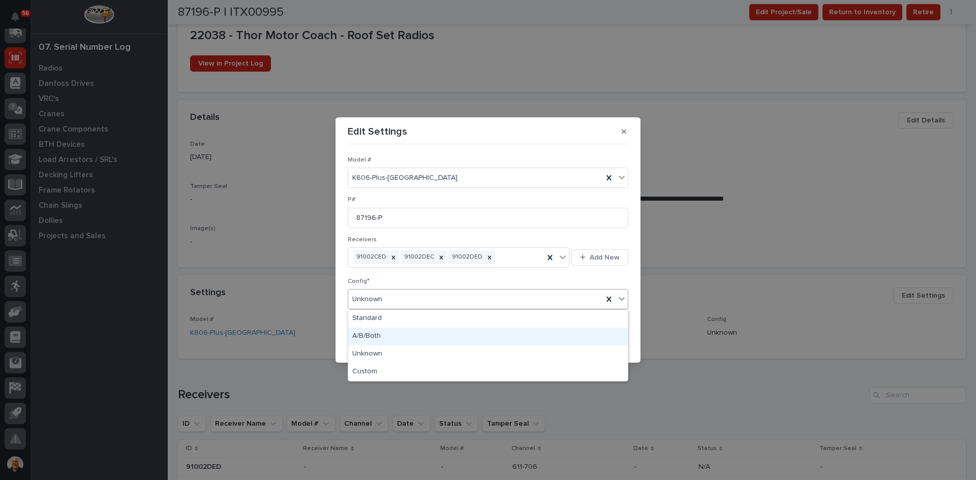
click at [381, 334] on div "A/B/Both" at bounding box center [488, 337] width 280 height 18
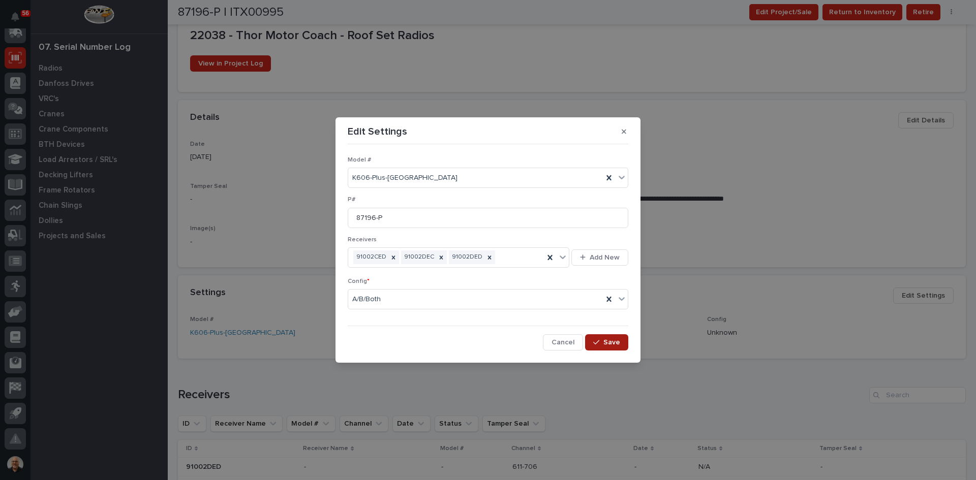
click at [617, 341] on span "Save" at bounding box center [611, 342] width 17 height 9
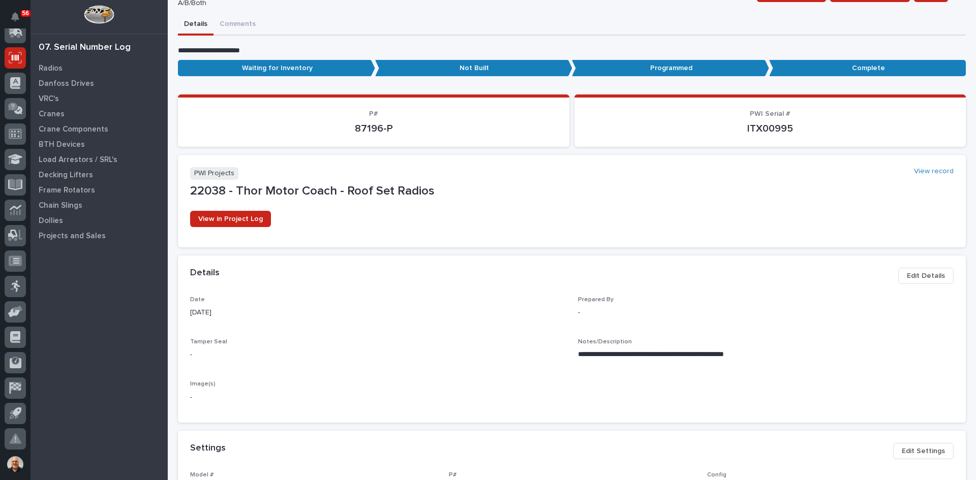
scroll to position [0, 0]
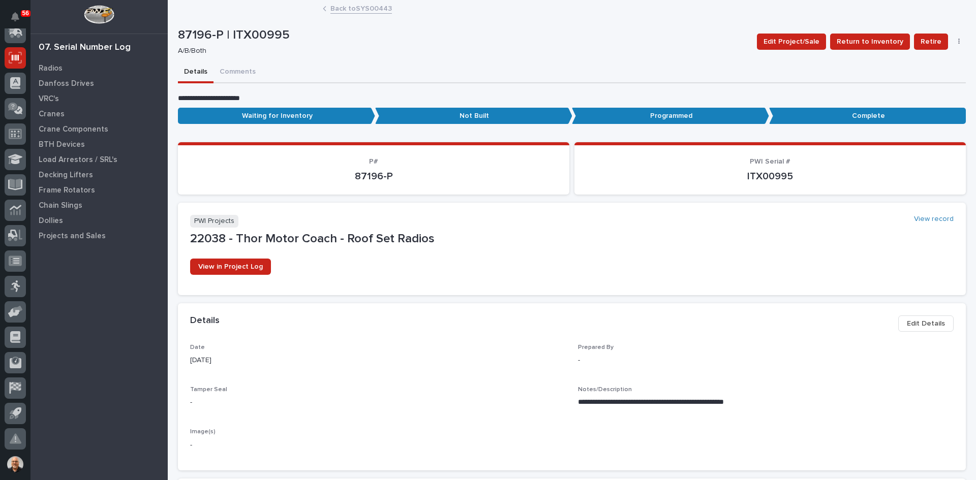
click at [364, 7] on link "Back to SYS00443" at bounding box center [361, 8] width 62 height 12
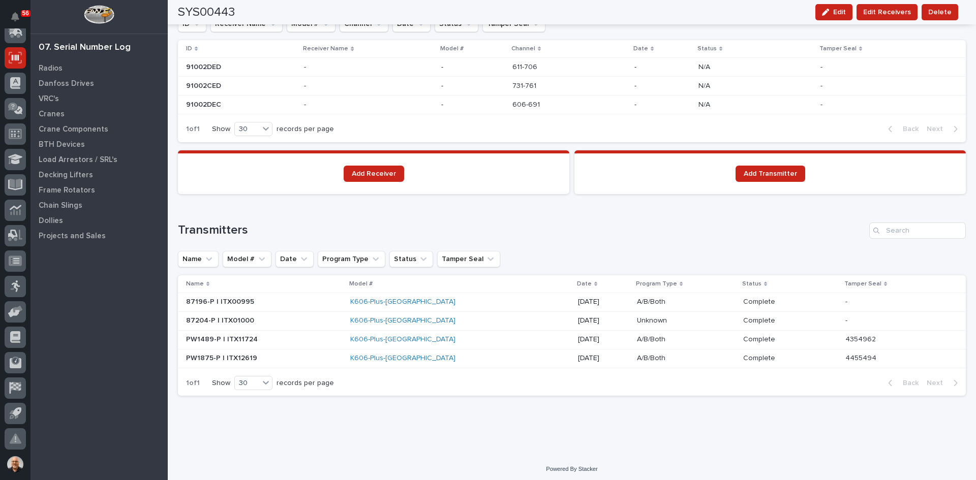
scroll to position [737, 0]
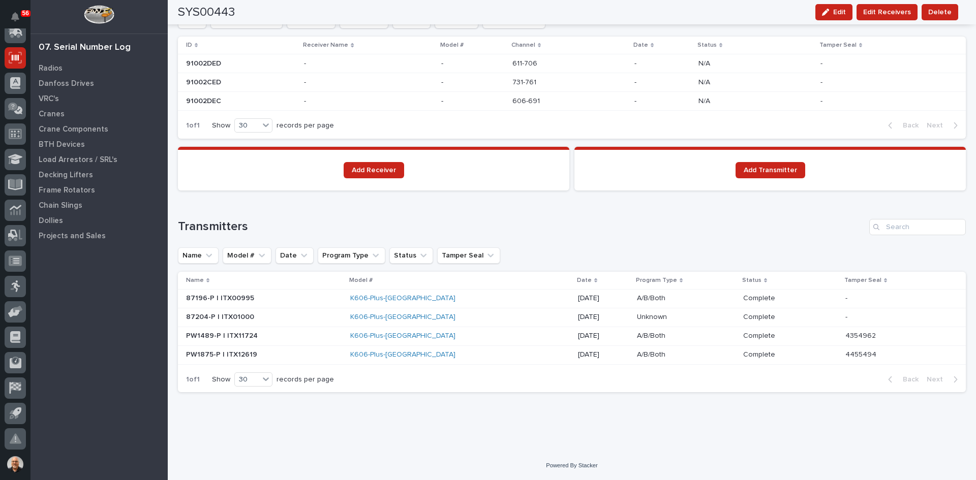
click at [637, 314] on p at bounding box center [686, 317] width 98 height 9
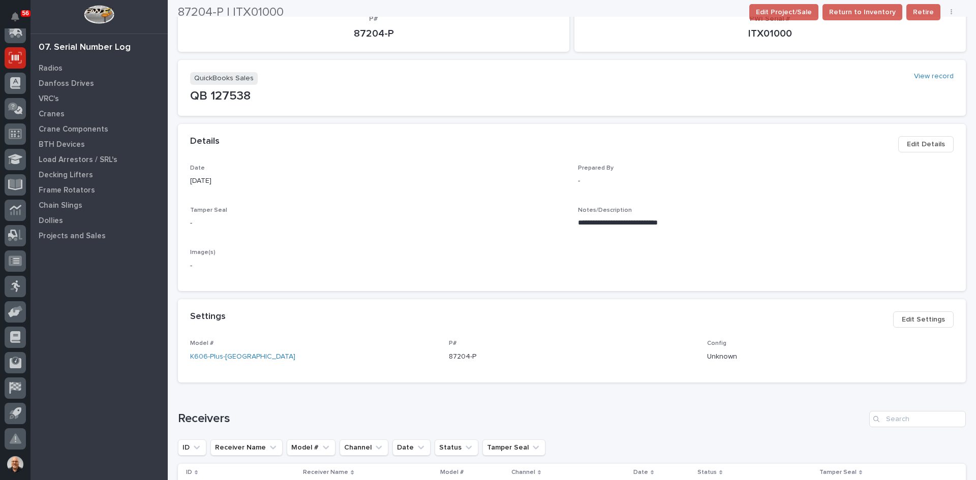
scroll to position [153, 0]
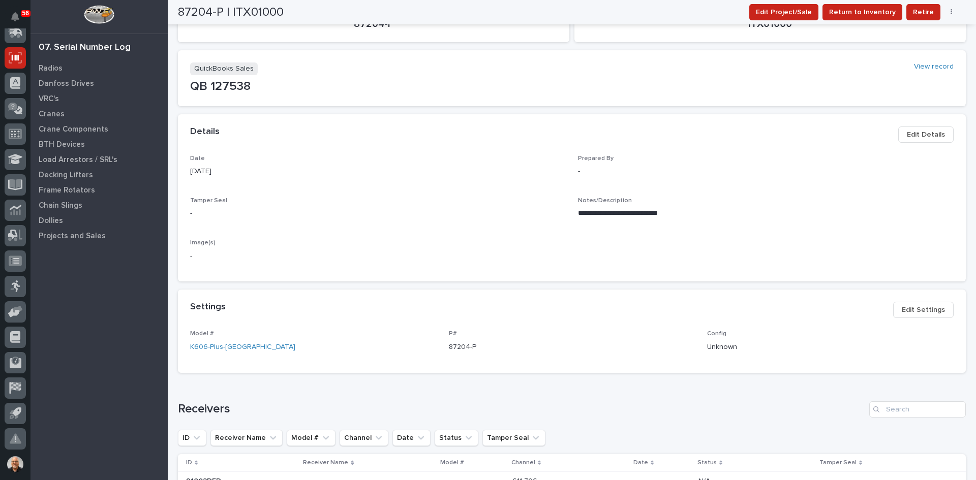
click at [915, 310] on span "Edit Settings" at bounding box center [923, 310] width 43 height 12
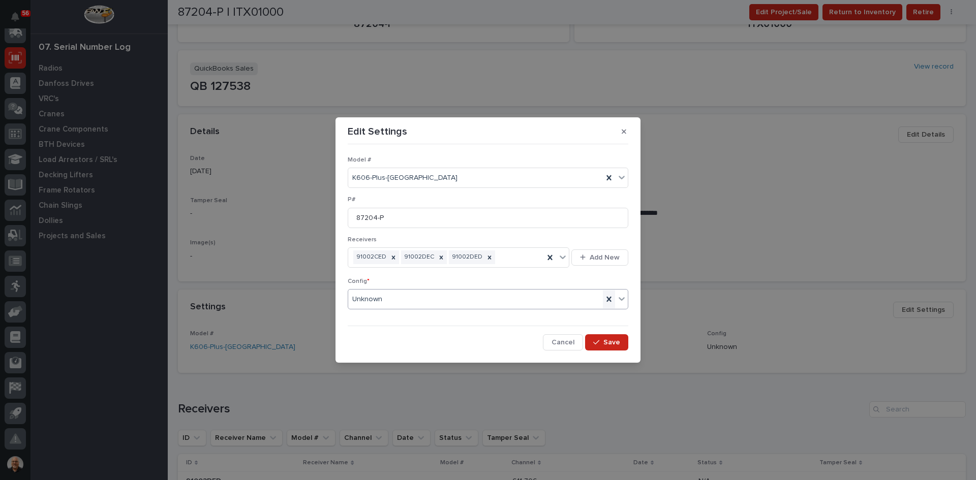
click at [611, 298] on icon at bounding box center [609, 299] width 5 height 5
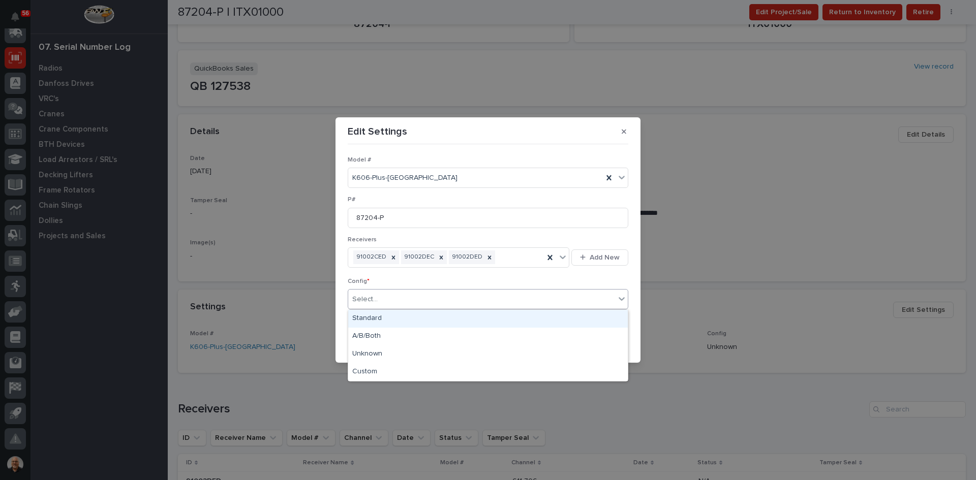
click at [419, 298] on div "Select..." at bounding box center [481, 299] width 267 height 17
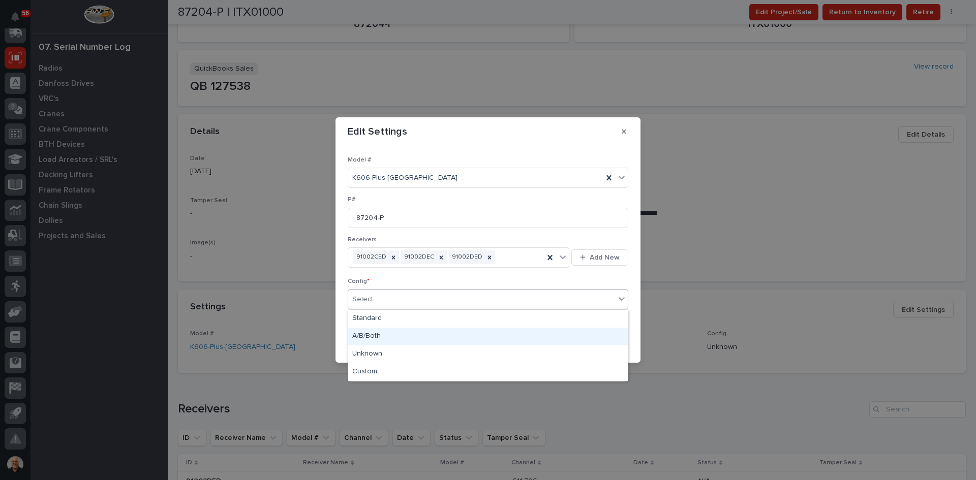
click at [387, 336] on div "A/B/Both" at bounding box center [488, 337] width 280 height 18
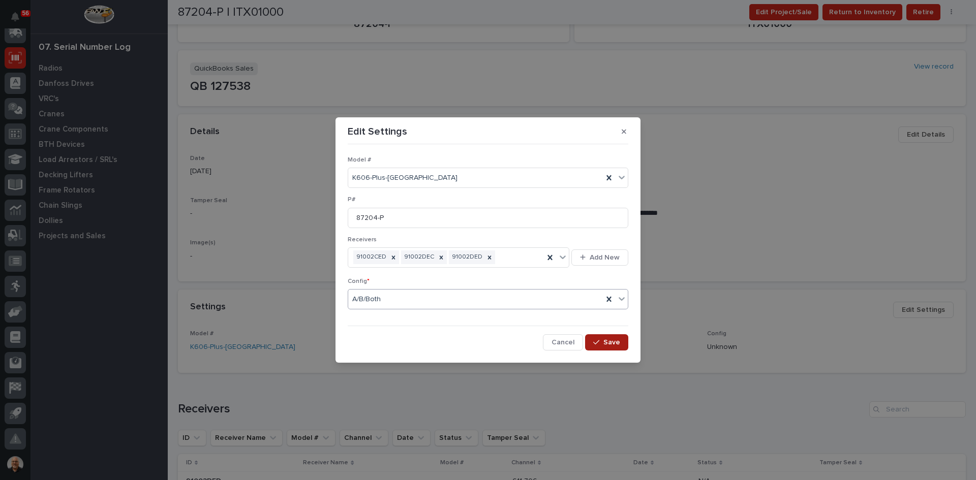
click at [617, 341] on span "Save" at bounding box center [611, 342] width 17 height 9
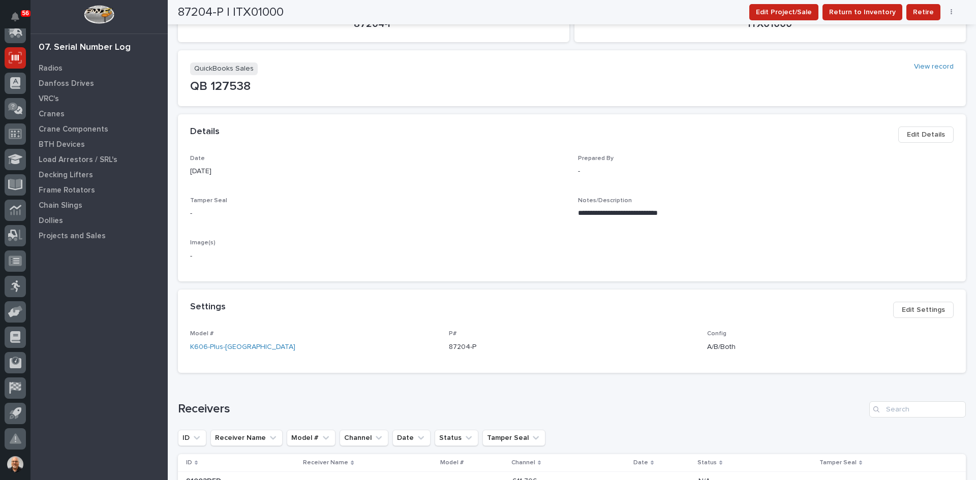
scroll to position [0, 0]
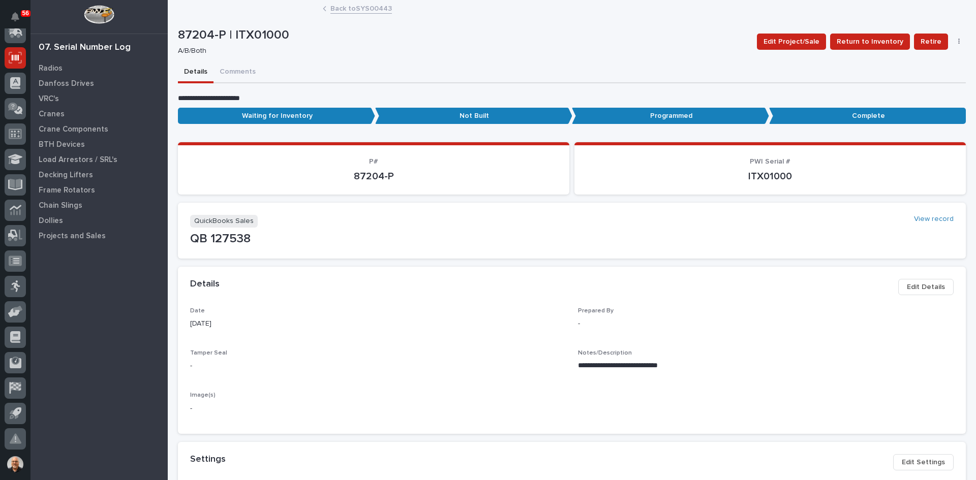
click at [352, 7] on link "Back to SYS00443" at bounding box center [361, 8] width 62 height 12
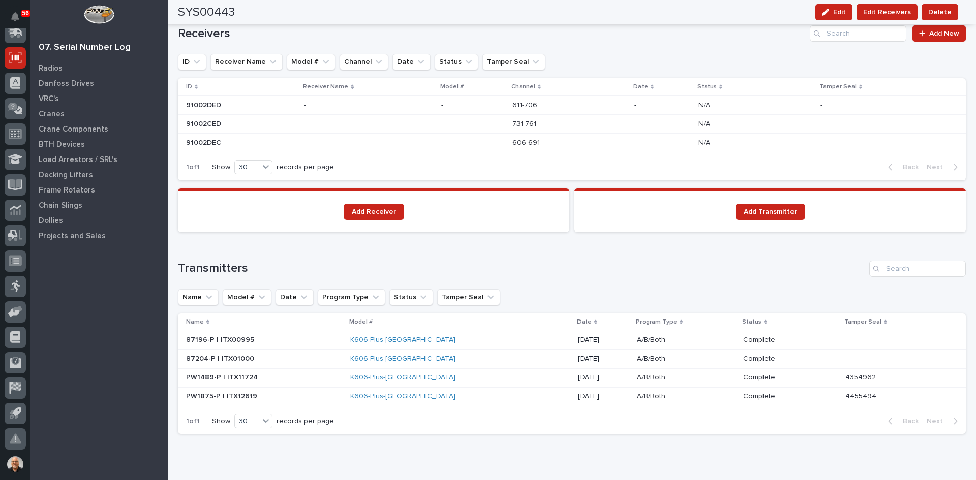
scroll to position [712, 0]
